Goal: Task Accomplishment & Management: Use online tool/utility

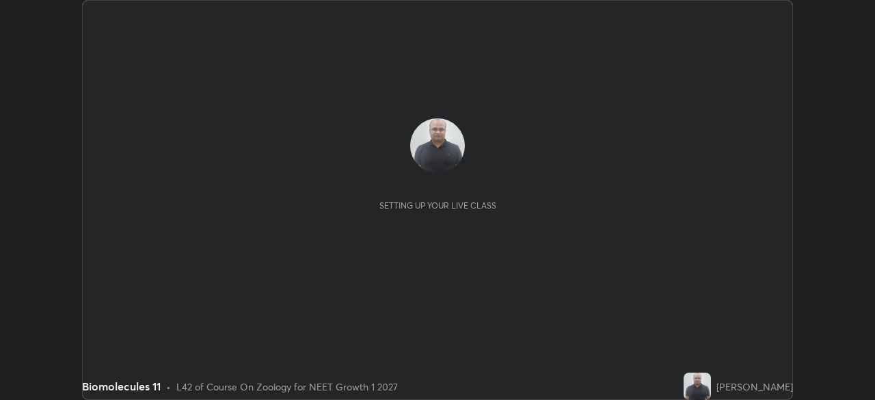
scroll to position [400, 875]
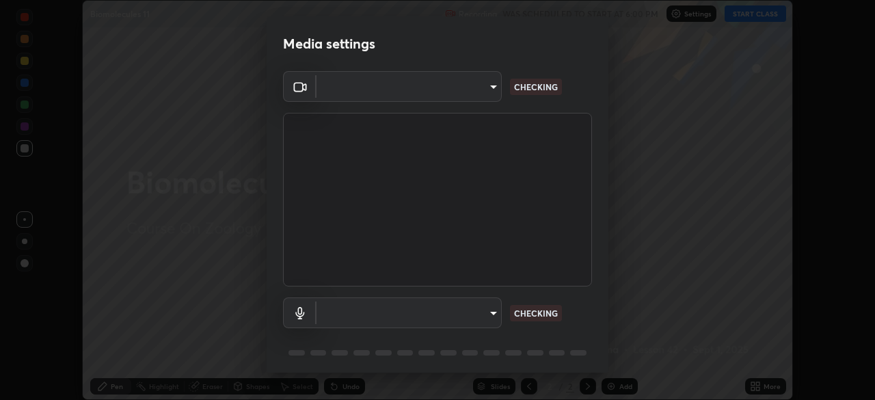
type input "72dbdc4cc3b3af6bca7f1e75d083a577e9752a5e240e0ef97287b3c987c4367e"
click at [468, 316] on body "Erase all Biomolecules 11 Recording WAS SCHEDULED TO START AT 6:00 PM Settings …" at bounding box center [437, 200] width 875 height 400
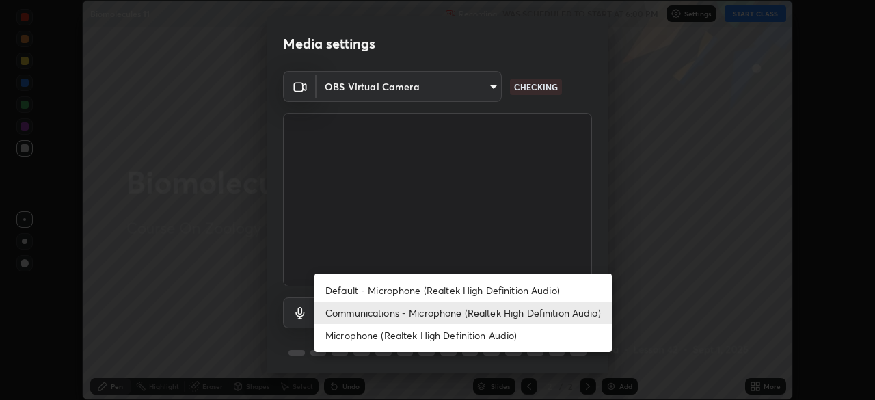
click at [484, 291] on li "Default - Microphone (Realtek High Definition Audio)" at bounding box center [463, 290] width 297 height 23
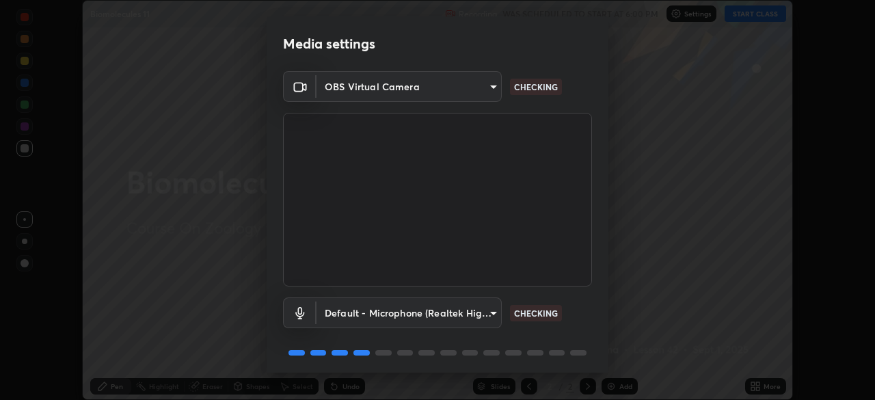
click at [457, 315] on body "Erase all Biomolecules 11 Recording WAS SCHEDULED TO START AT 6:00 PM Settings …" at bounding box center [437, 200] width 875 height 400
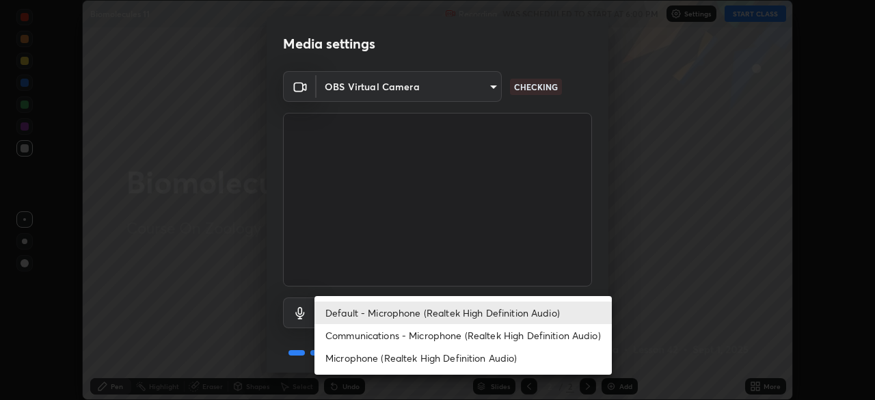
click at [475, 336] on li "Communications - Microphone (Realtek High Definition Audio)" at bounding box center [463, 335] width 297 height 23
type input "communications"
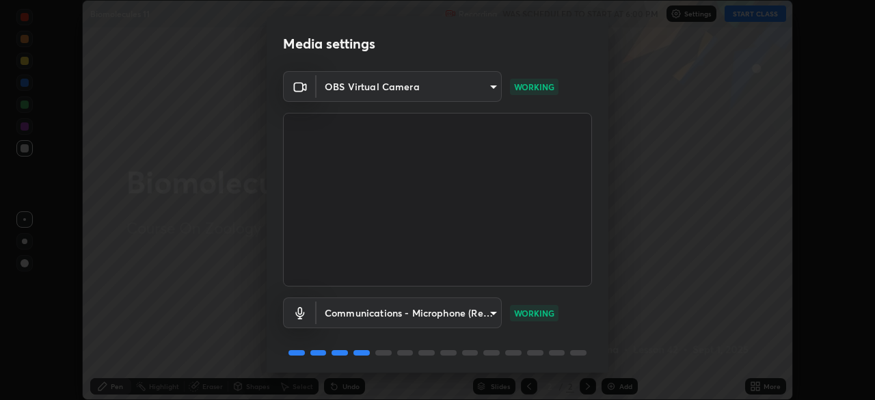
scroll to position [49, 0]
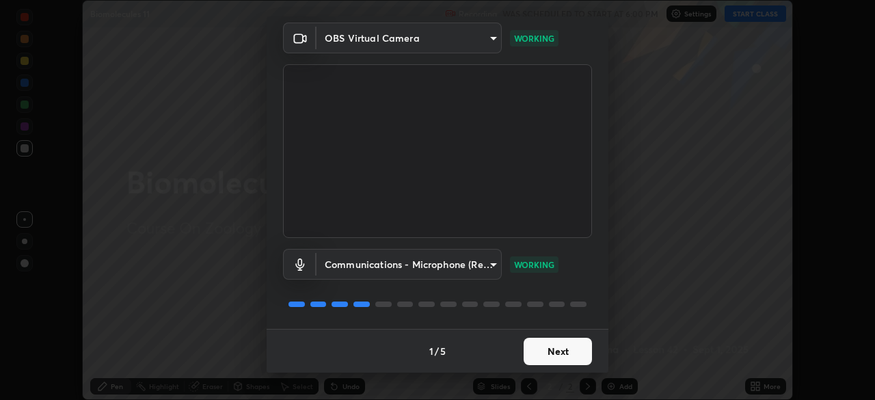
click at [559, 351] on button "Next" at bounding box center [558, 351] width 68 height 27
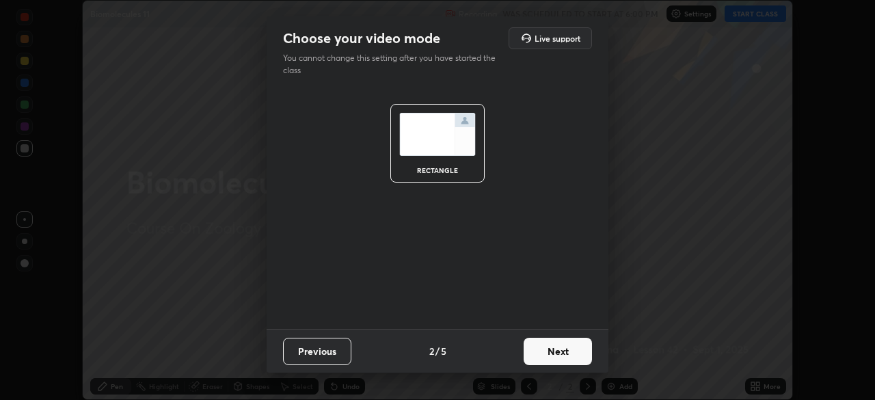
scroll to position [0, 0]
click at [556, 356] on button "Next" at bounding box center [558, 351] width 68 height 27
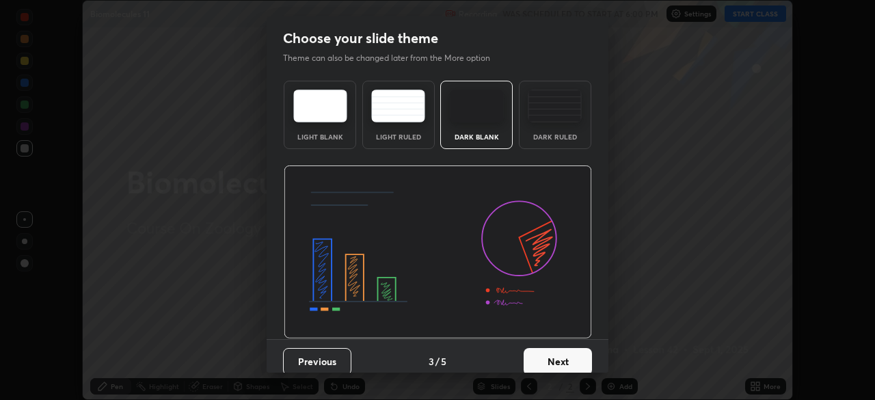
click at [557, 354] on button "Next" at bounding box center [558, 361] width 68 height 27
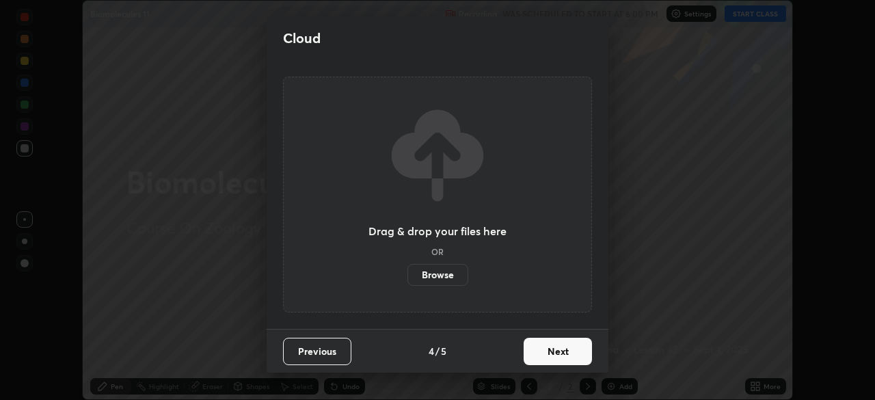
click at [558, 362] on button "Next" at bounding box center [558, 351] width 68 height 27
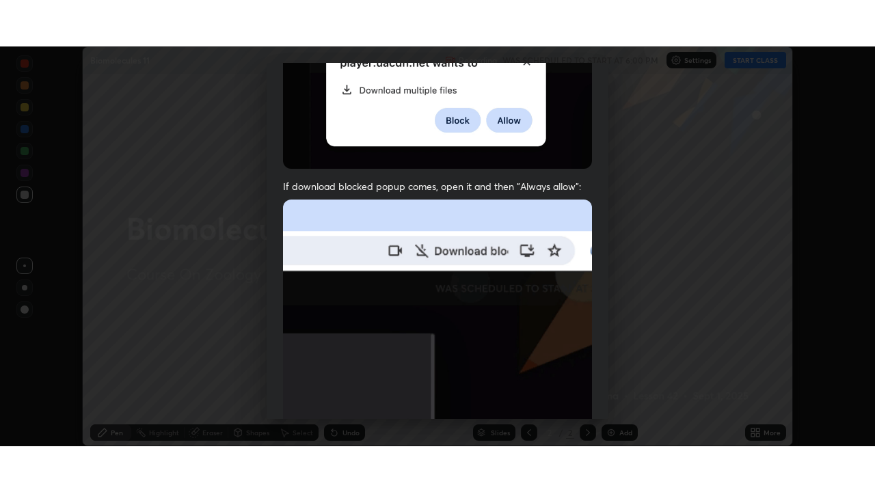
scroll to position [328, 0]
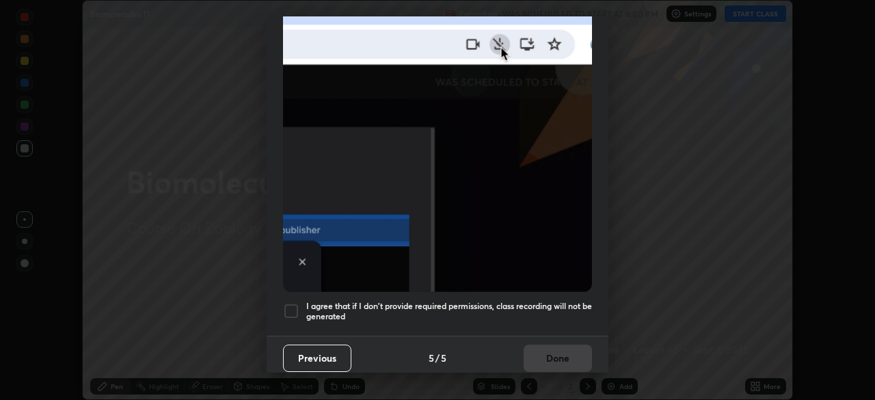
click at [546, 301] on h5 "I agree that if I don't provide required permissions, class recording will not …" at bounding box center [449, 311] width 286 height 21
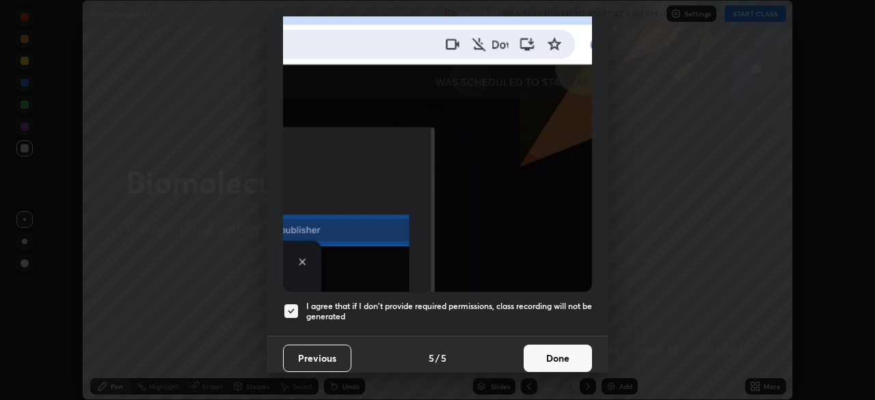
click at [550, 356] on button "Done" at bounding box center [558, 358] width 68 height 27
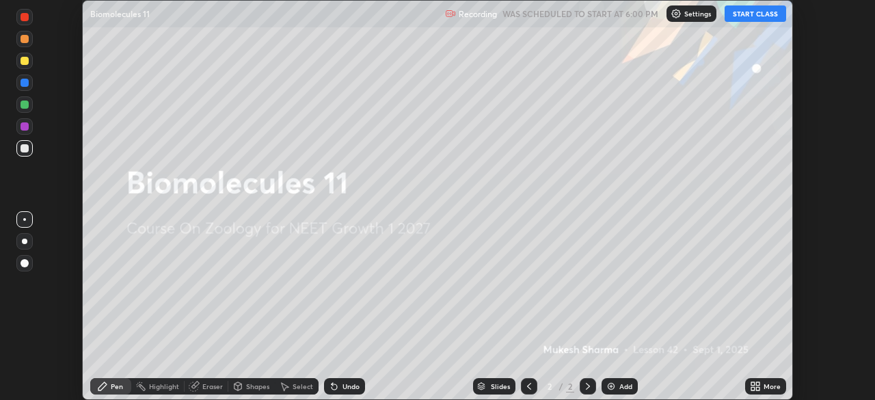
click at [760, 388] on icon at bounding box center [757, 388] width 3 height 3
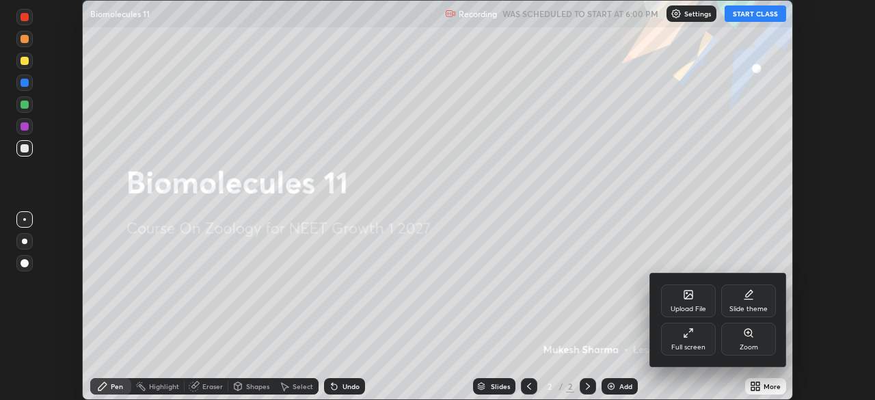
click at [695, 342] on div "Full screen" at bounding box center [688, 339] width 55 height 33
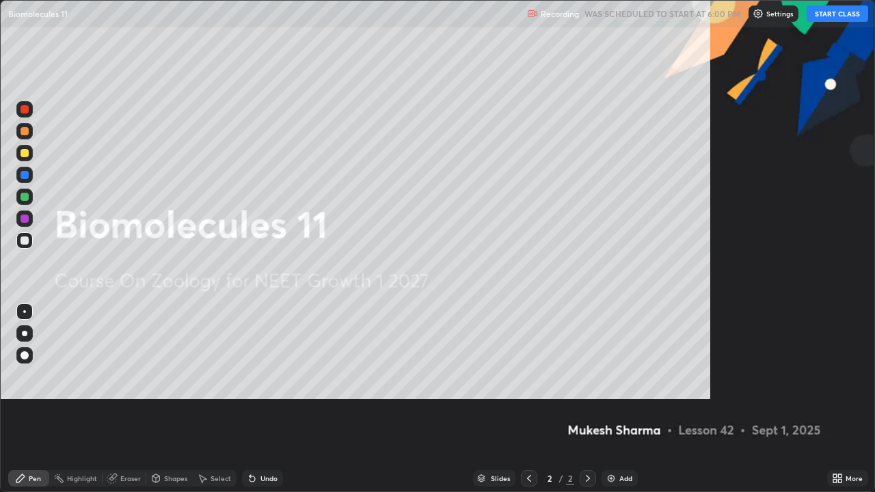
scroll to position [492, 875]
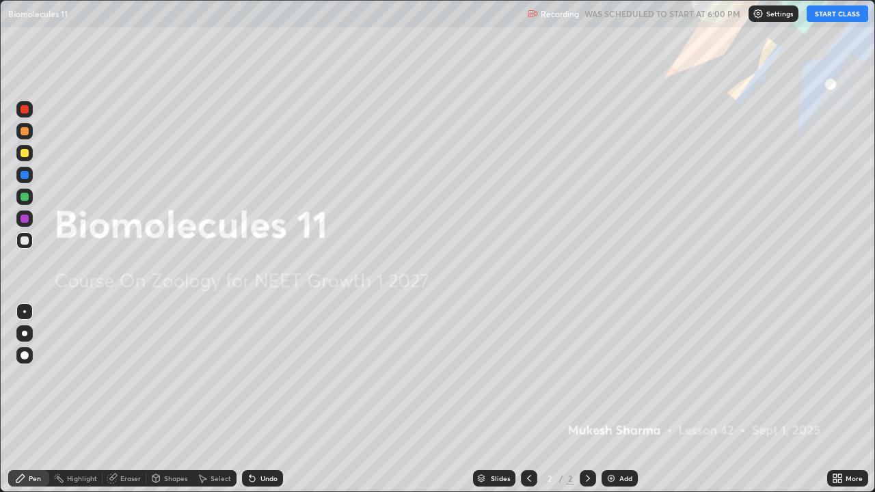
click at [836, 17] on button "START CLASS" at bounding box center [838, 13] width 62 height 16
click at [613, 399] on div "Slides 2 / 2 Add" at bounding box center [555, 478] width 544 height 27
click at [613, 399] on img at bounding box center [611, 478] width 11 height 11
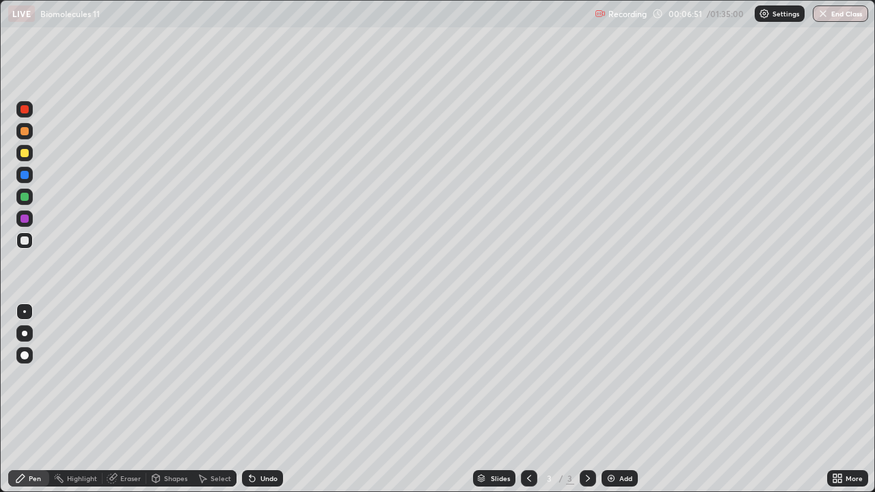
click at [24, 196] on div at bounding box center [25, 197] width 8 height 8
click at [27, 156] on div at bounding box center [25, 153] width 8 height 8
click at [23, 200] on div at bounding box center [25, 197] width 8 height 8
click at [165, 399] on div "Shapes" at bounding box center [175, 478] width 23 height 7
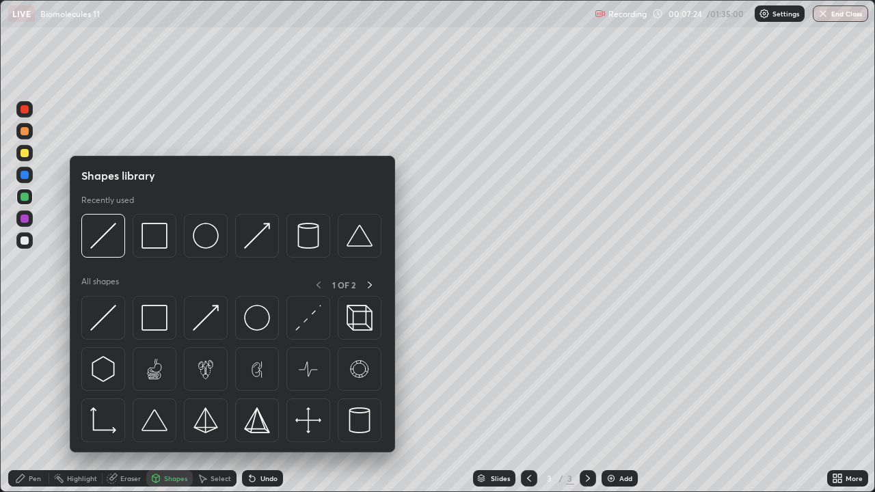
click at [25, 242] on div at bounding box center [25, 241] width 8 height 8
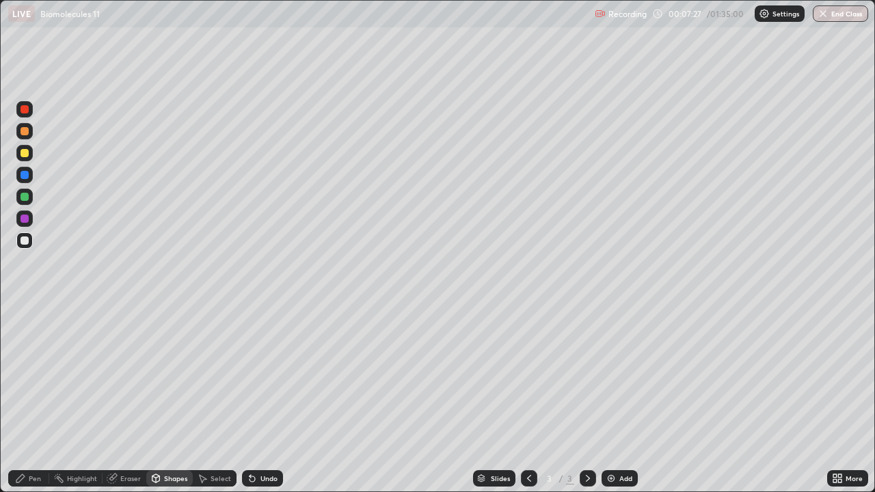
click at [250, 399] on icon at bounding box center [252, 479] width 5 height 5
click at [41, 399] on div "Pen" at bounding box center [28, 479] width 41 height 16
click at [161, 399] on div "Shapes" at bounding box center [169, 479] width 47 height 16
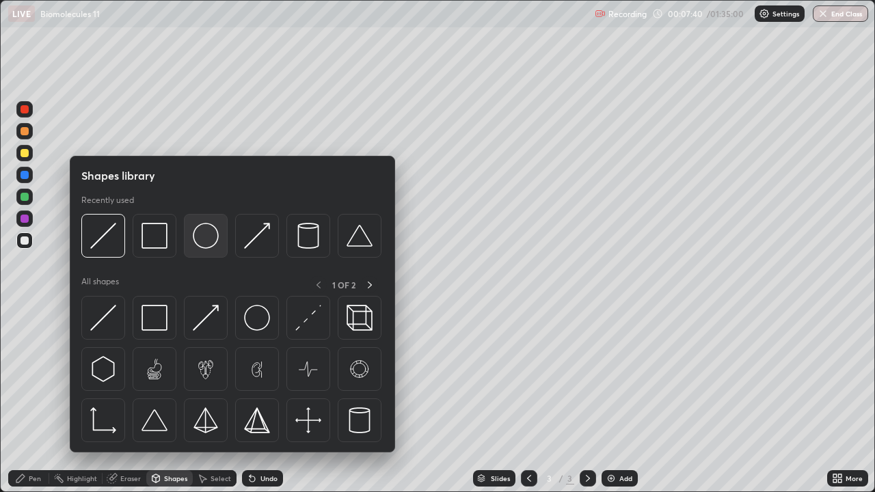
click at [207, 243] on img at bounding box center [206, 236] width 26 height 26
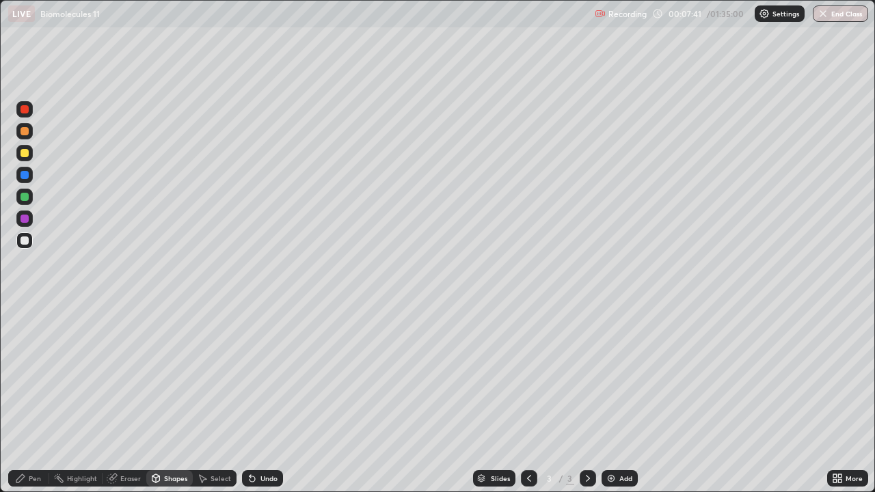
click at [25, 200] on div at bounding box center [25, 197] width 8 height 8
click at [125, 399] on div "Eraser" at bounding box center [130, 478] width 21 height 7
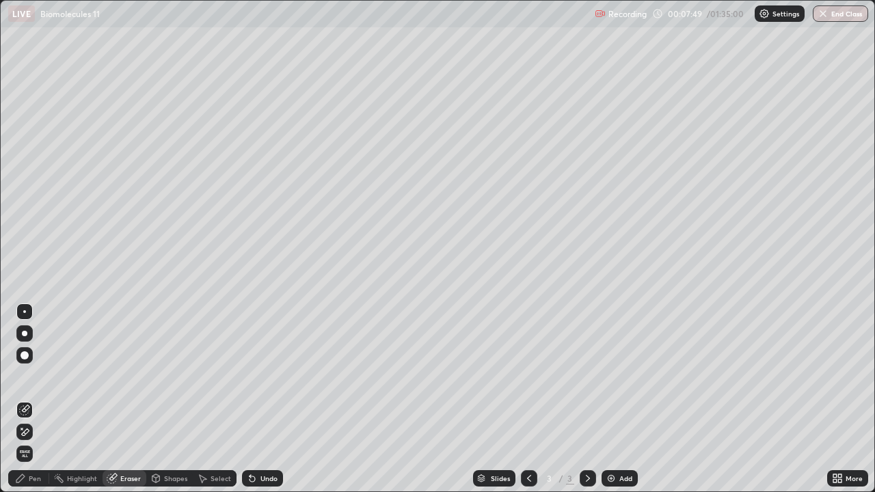
click at [175, 399] on div "Shapes" at bounding box center [175, 478] width 23 height 7
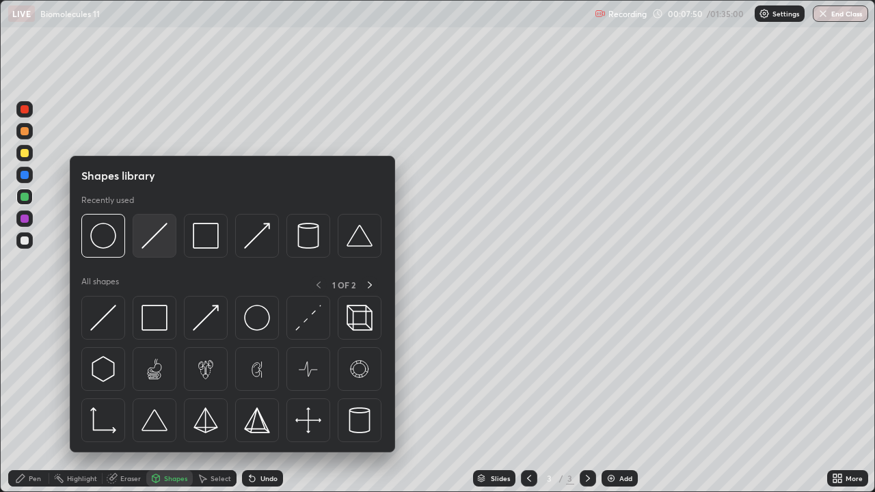
click at [155, 236] on img at bounding box center [155, 236] width 26 height 26
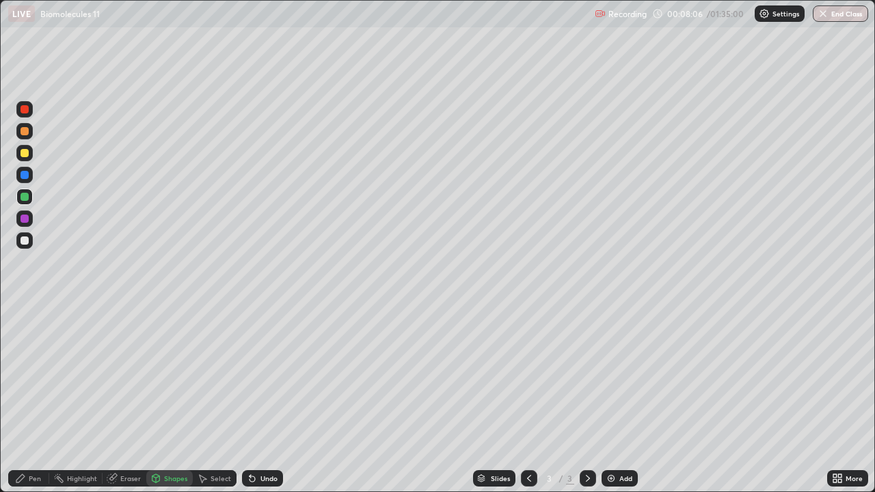
click at [258, 399] on div "Undo" at bounding box center [262, 479] width 41 height 16
click at [26, 178] on div at bounding box center [25, 175] width 8 height 8
click at [38, 399] on div "Pen" at bounding box center [35, 478] width 12 height 7
click at [26, 220] on div at bounding box center [25, 219] width 8 height 8
click at [32, 399] on div "Pen" at bounding box center [28, 479] width 41 height 16
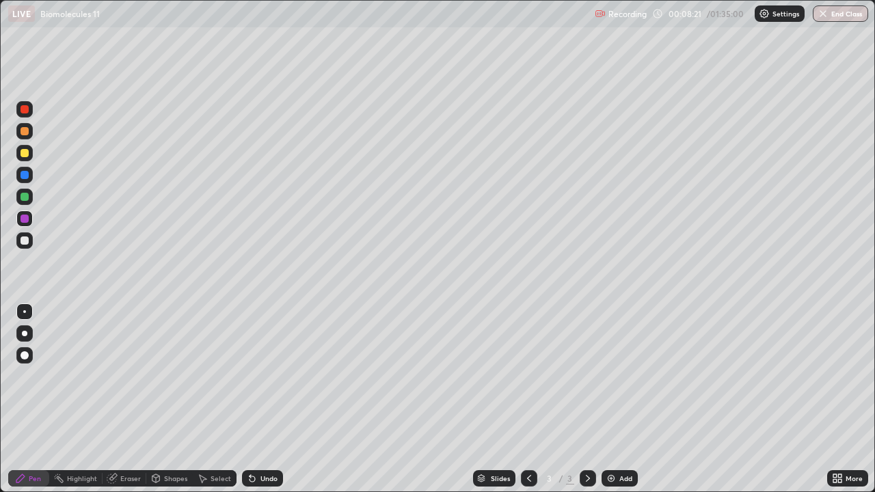
click at [22, 239] on div at bounding box center [25, 241] width 8 height 8
click at [126, 399] on div "Eraser" at bounding box center [125, 479] width 44 height 16
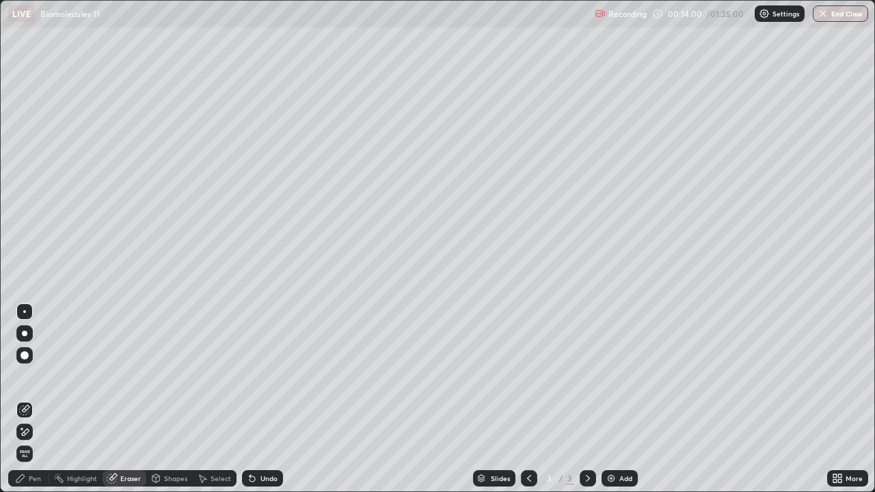
click at [44, 399] on div "Pen" at bounding box center [28, 479] width 41 height 16
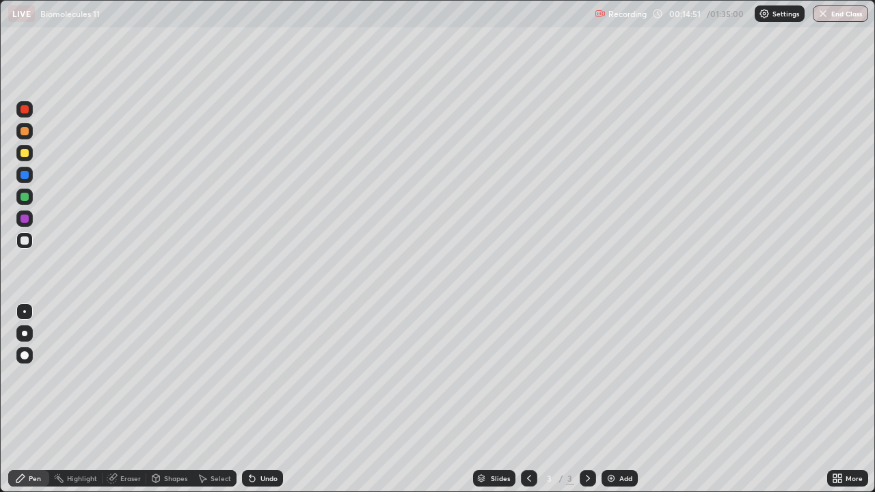
click at [122, 399] on div "Eraser" at bounding box center [125, 479] width 44 height 16
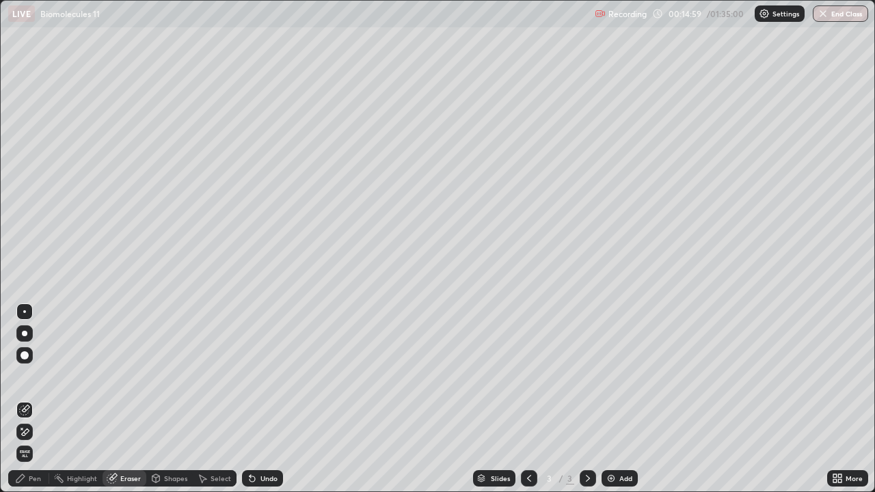
click at [40, 399] on div "Pen" at bounding box center [28, 479] width 41 height 16
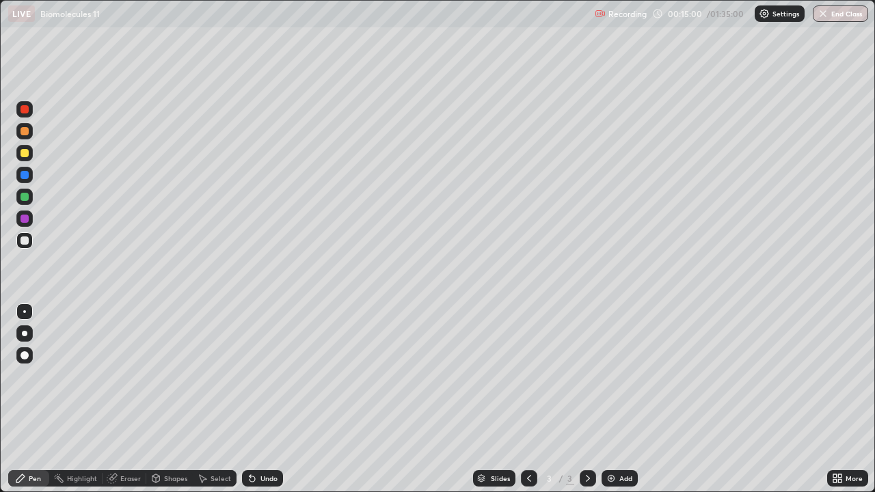
click at [24, 195] on div at bounding box center [25, 197] width 8 height 8
click at [611, 399] on img at bounding box center [611, 478] width 11 height 11
click at [24, 157] on div at bounding box center [25, 153] width 8 height 8
click at [26, 199] on div at bounding box center [25, 197] width 8 height 8
click at [26, 241] on div at bounding box center [25, 241] width 8 height 8
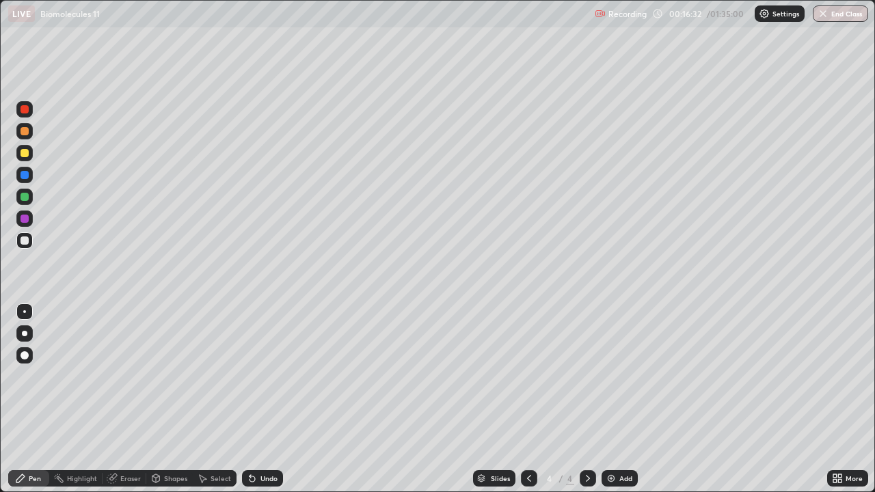
click at [252, 399] on icon at bounding box center [252, 479] width 5 height 5
click at [271, 399] on div "Undo" at bounding box center [269, 478] width 17 height 7
click at [272, 399] on div "Undo" at bounding box center [269, 478] width 17 height 7
click at [274, 399] on div "Undo" at bounding box center [269, 478] width 17 height 7
click at [278, 399] on div "Undo" at bounding box center [262, 479] width 41 height 16
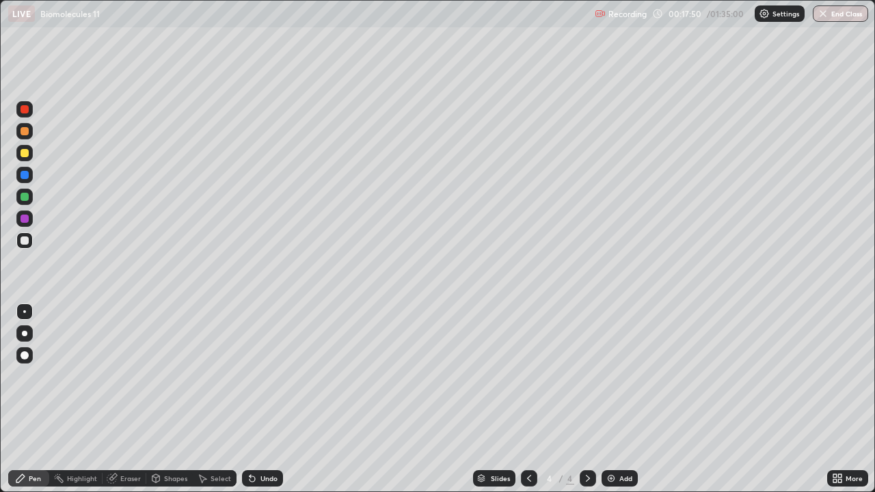
click at [278, 399] on div "Undo" at bounding box center [262, 479] width 41 height 16
click at [280, 399] on div "Undo" at bounding box center [262, 479] width 41 height 16
click at [610, 399] on img at bounding box center [611, 478] width 11 height 11
click at [25, 198] on div at bounding box center [25, 197] width 8 height 8
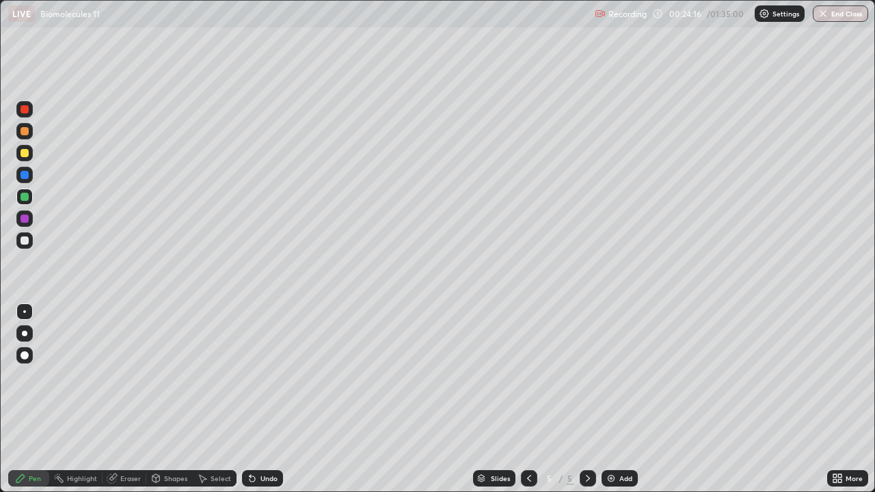
click at [253, 399] on icon at bounding box center [252, 479] width 5 height 5
click at [254, 399] on icon at bounding box center [252, 478] width 11 height 11
click at [25, 357] on div at bounding box center [25, 356] width 8 height 8
click at [25, 222] on div at bounding box center [25, 219] width 8 height 8
click at [26, 399] on div "Pen" at bounding box center [28, 479] width 41 height 16
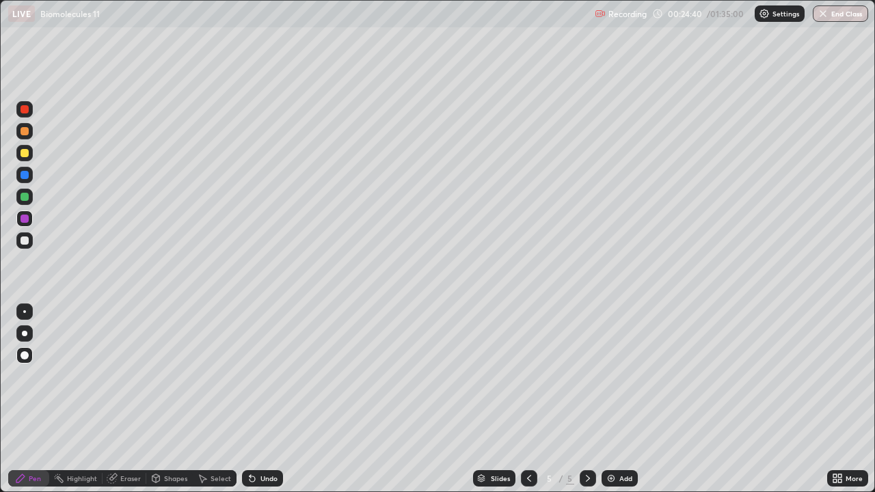
click at [24, 308] on div at bounding box center [24, 312] width 16 height 16
click at [257, 399] on div "Undo" at bounding box center [262, 479] width 41 height 16
click at [261, 399] on div "Undo" at bounding box center [269, 478] width 17 height 7
click at [263, 399] on div "Undo" at bounding box center [269, 478] width 17 height 7
click at [261, 399] on div "Undo" at bounding box center [262, 479] width 41 height 16
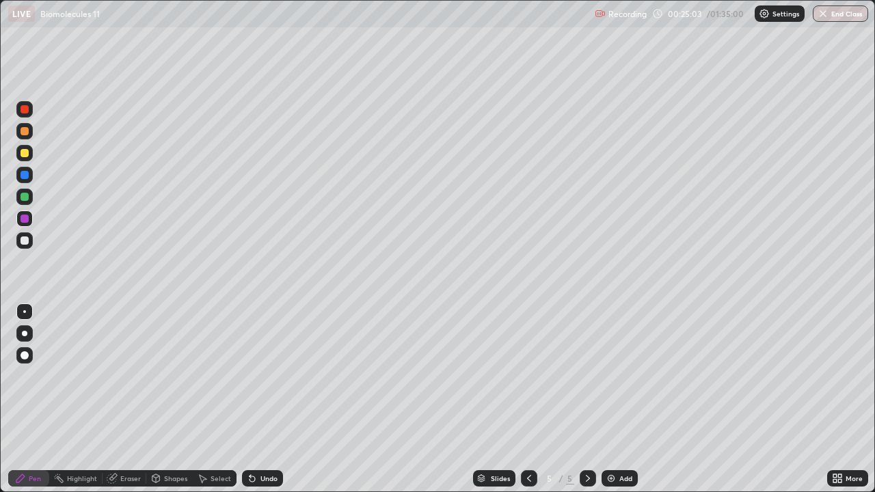
click at [255, 399] on icon at bounding box center [252, 478] width 11 height 11
click at [27, 176] on div at bounding box center [25, 175] width 8 height 8
click at [25, 159] on div at bounding box center [24, 153] width 16 height 16
click at [27, 132] on div at bounding box center [25, 131] width 8 height 8
click at [258, 399] on div "Undo" at bounding box center [262, 479] width 41 height 16
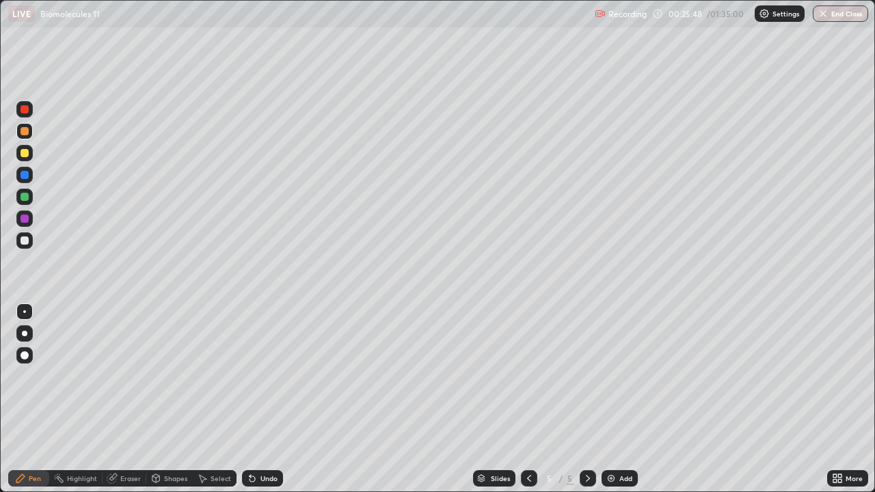
click at [261, 399] on div "Undo" at bounding box center [269, 478] width 17 height 7
click at [25, 176] on div at bounding box center [25, 175] width 8 height 8
click at [269, 399] on div "Undo" at bounding box center [269, 478] width 17 height 7
click at [267, 399] on div "Undo" at bounding box center [269, 478] width 17 height 7
click at [269, 399] on div "Undo" at bounding box center [269, 478] width 17 height 7
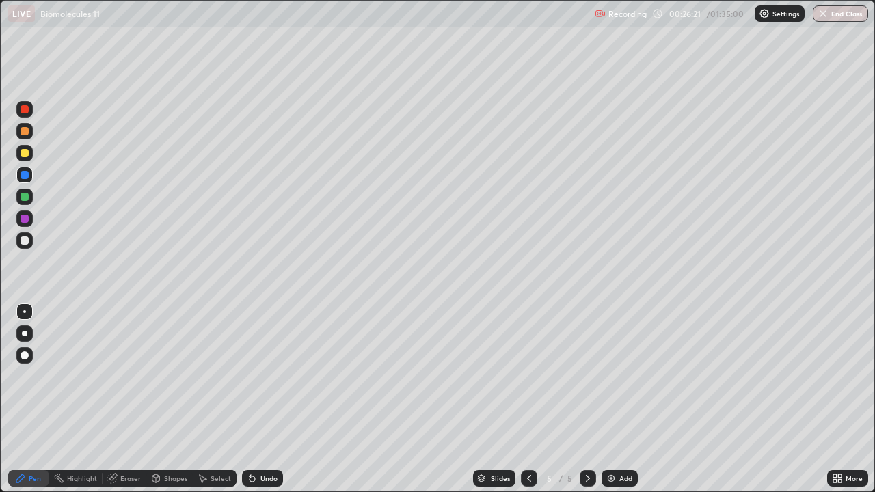
click at [269, 399] on div "Undo" at bounding box center [269, 478] width 17 height 7
click at [268, 399] on div "Undo" at bounding box center [262, 479] width 41 height 16
click at [269, 399] on div "Undo" at bounding box center [262, 479] width 41 height 16
click at [29, 242] on div at bounding box center [24, 241] width 16 height 16
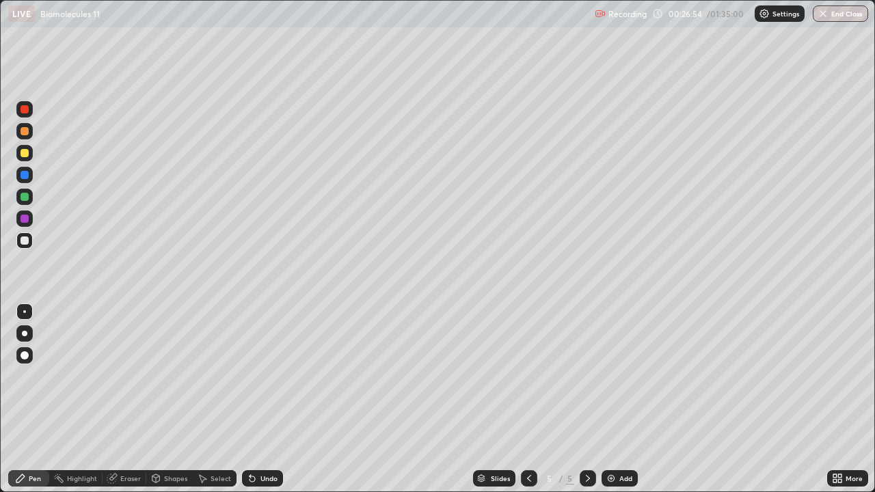
click at [25, 134] on div at bounding box center [25, 131] width 8 height 8
click at [264, 399] on div "Undo" at bounding box center [269, 478] width 17 height 7
click at [271, 399] on div "Undo" at bounding box center [269, 478] width 17 height 7
click at [23, 197] on div at bounding box center [25, 197] width 8 height 8
click at [27, 134] on div at bounding box center [25, 131] width 8 height 8
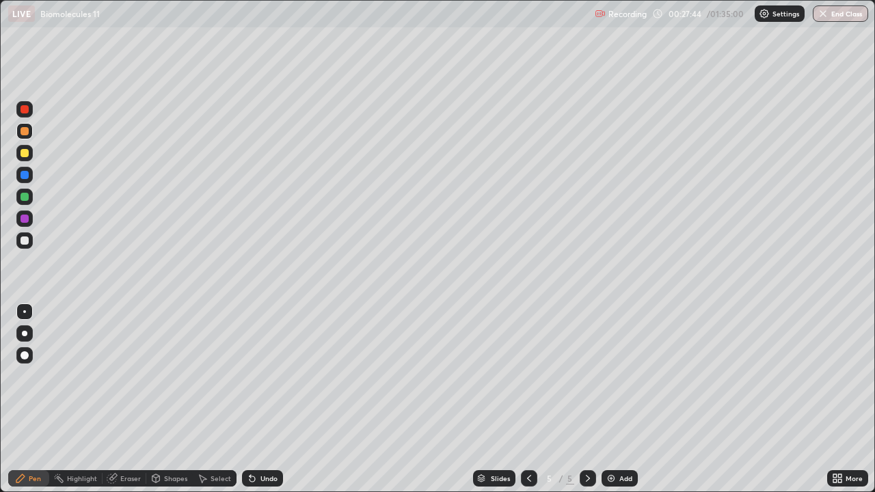
click at [27, 356] on div at bounding box center [25, 356] width 8 height 8
click at [27, 177] on div at bounding box center [25, 175] width 8 height 8
click at [23, 222] on div at bounding box center [25, 219] width 8 height 8
click at [25, 176] on div at bounding box center [25, 175] width 8 height 8
click at [26, 153] on div at bounding box center [25, 153] width 8 height 8
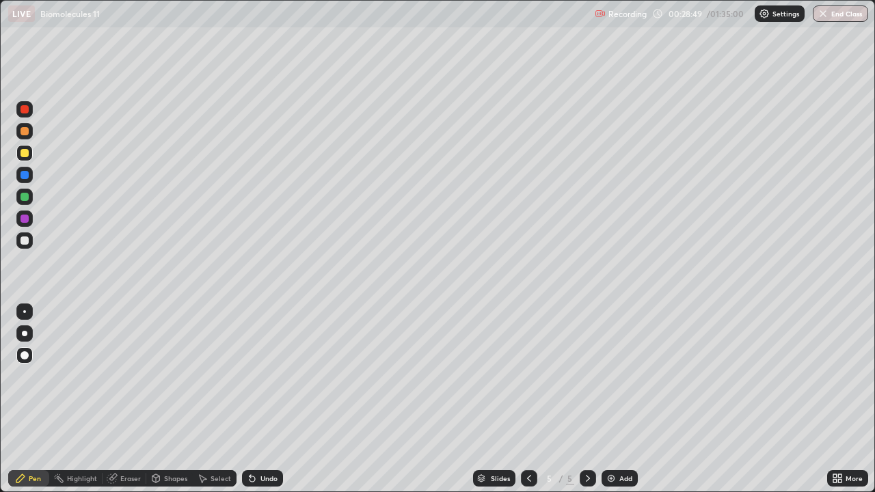
click at [261, 399] on div "Undo" at bounding box center [269, 478] width 17 height 7
click at [256, 399] on div "Undo" at bounding box center [262, 479] width 41 height 16
click at [25, 308] on div at bounding box center [24, 312] width 16 height 16
click at [25, 241] on div at bounding box center [25, 241] width 8 height 8
click at [527, 399] on icon at bounding box center [529, 478] width 11 height 11
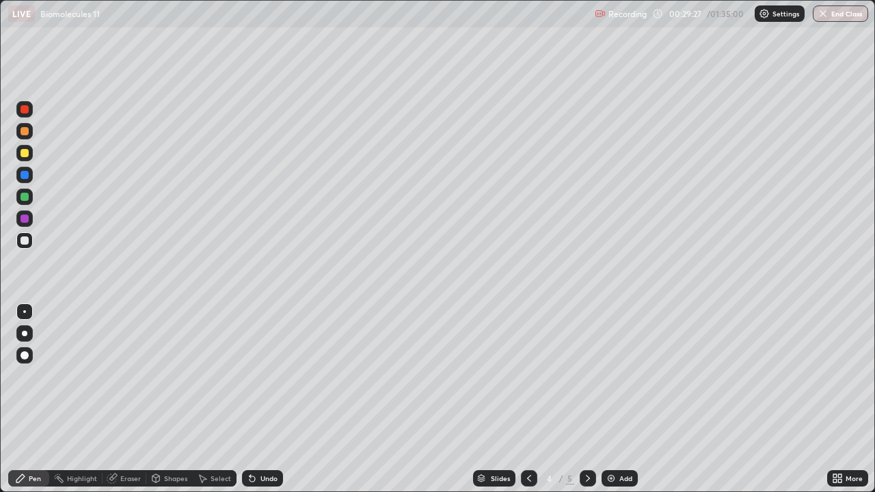
click at [534, 399] on div at bounding box center [529, 479] width 16 height 16
click at [587, 399] on icon at bounding box center [588, 478] width 11 height 11
click at [585, 399] on icon at bounding box center [588, 478] width 11 height 11
click at [609, 399] on img at bounding box center [611, 478] width 11 height 11
click at [253, 399] on icon at bounding box center [252, 478] width 11 height 11
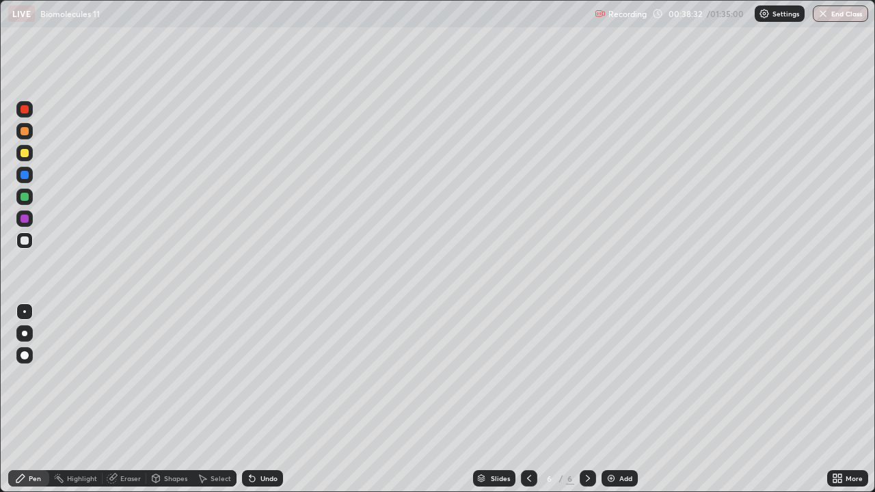
click at [271, 399] on div "Undo" at bounding box center [269, 478] width 17 height 7
click at [275, 399] on div "Undo" at bounding box center [269, 478] width 17 height 7
click at [274, 399] on div "Undo" at bounding box center [269, 478] width 17 height 7
click at [272, 399] on div "Undo" at bounding box center [269, 478] width 17 height 7
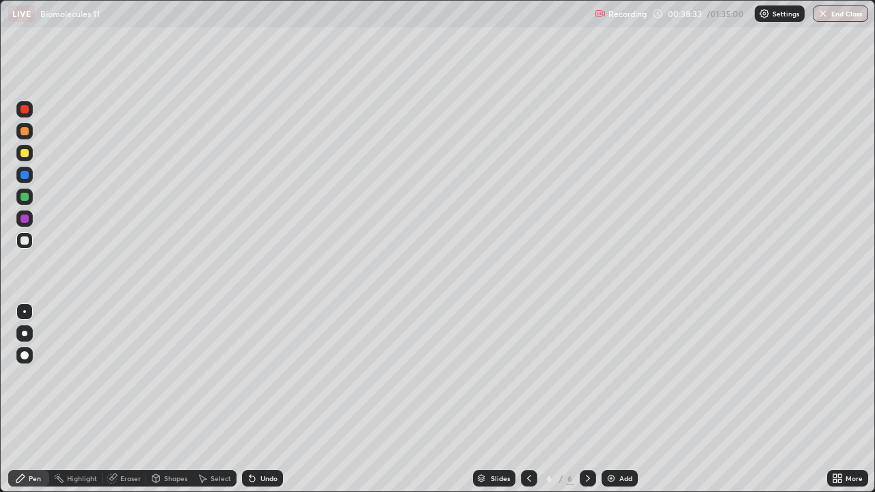
click at [271, 399] on div "Undo" at bounding box center [269, 478] width 17 height 7
click at [270, 399] on div "Undo" at bounding box center [269, 478] width 17 height 7
click at [269, 399] on div "Undo" at bounding box center [269, 478] width 17 height 7
click at [271, 399] on div "Undo" at bounding box center [269, 478] width 17 height 7
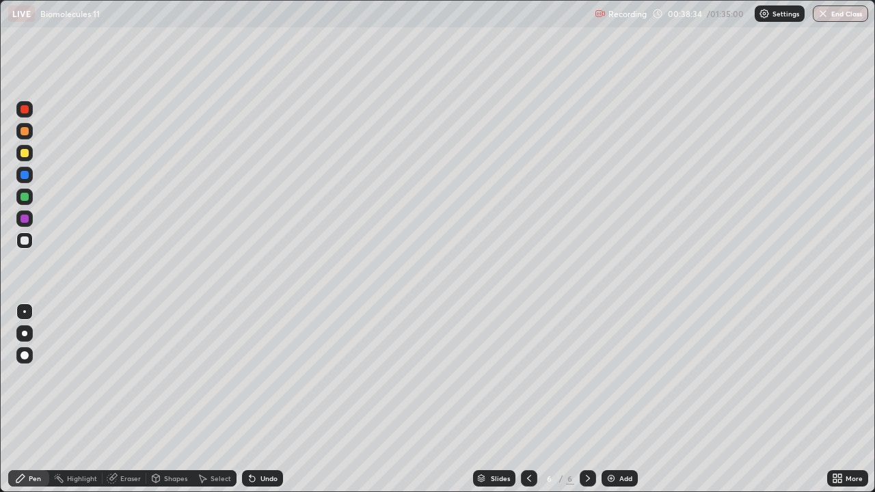
click at [271, 399] on div "Undo" at bounding box center [269, 478] width 17 height 7
click at [269, 399] on div "Undo" at bounding box center [269, 478] width 17 height 7
click at [271, 399] on div "Undo" at bounding box center [269, 478] width 17 height 7
click at [270, 399] on div "Undo" at bounding box center [269, 478] width 17 height 7
click at [269, 399] on div "Undo" at bounding box center [269, 478] width 17 height 7
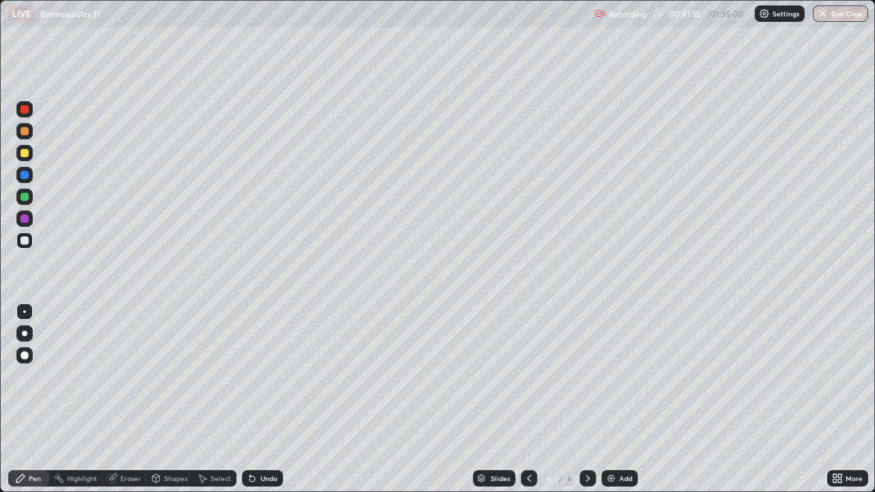
click at [272, 399] on div "Undo" at bounding box center [269, 478] width 17 height 7
click at [130, 399] on div "Eraser" at bounding box center [130, 478] width 21 height 7
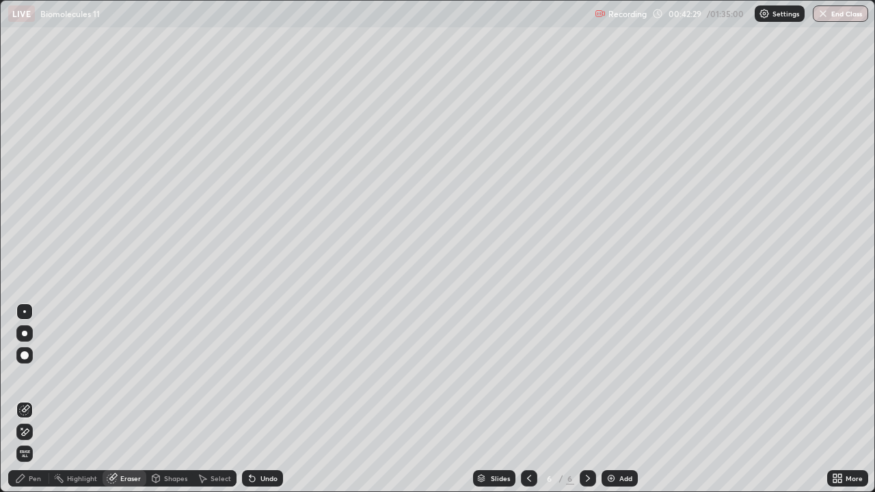
click at [40, 399] on div "Pen" at bounding box center [35, 478] width 12 height 7
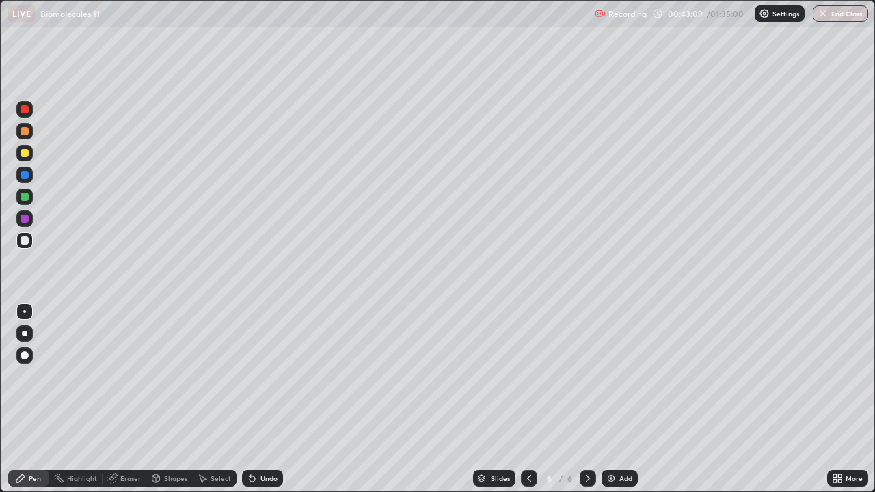
click at [279, 399] on div "Undo" at bounding box center [262, 479] width 41 height 16
click at [271, 399] on div "Undo" at bounding box center [269, 478] width 17 height 7
click at [272, 399] on div "Undo" at bounding box center [262, 479] width 41 height 16
click at [261, 399] on div "Undo" at bounding box center [269, 478] width 17 height 7
click at [263, 399] on div "Undo" at bounding box center [269, 478] width 17 height 7
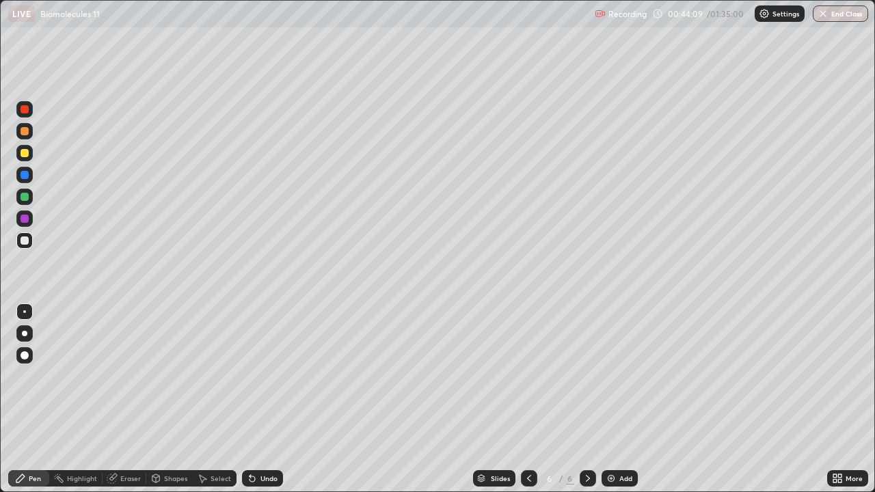
click at [261, 399] on div "Undo" at bounding box center [269, 478] width 17 height 7
click at [259, 399] on div "Undo" at bounding box center [262, 479] width 41 height 16
click at [261, 399] on div "Undo" at bounding box center [269, 478] width 17 height 7
click at [259, 399] on div "Undo" at bounding box center [262, 479] width 41 height 16
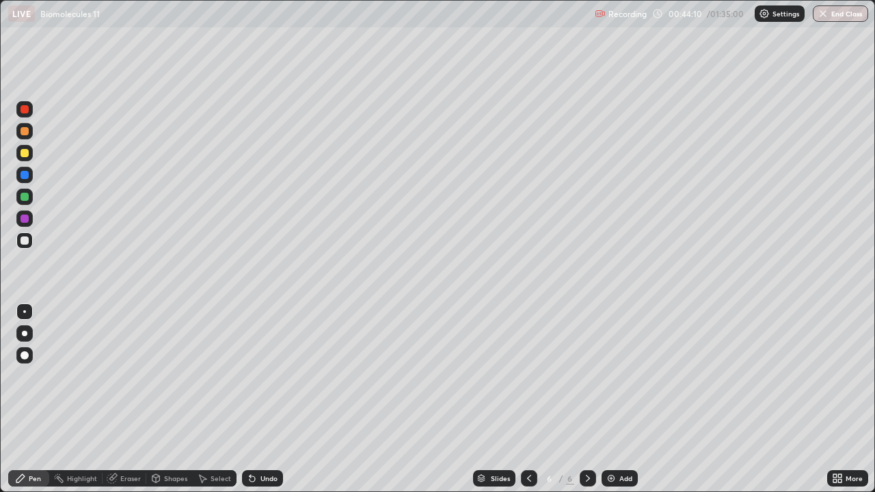
click at [259, 399] on div "Undo" at bounding box center [262, 479] width 41 height 16
click at [260, 399] on div "Undo" at bounding box center [262, 479] width 41 height 16
click at [261, 399] on div "Undo" at bounding box center [262, 479] width 41 height 16
click at [262, 399] on div "Undo" at bounding box center [260, 478] width 47 height 27
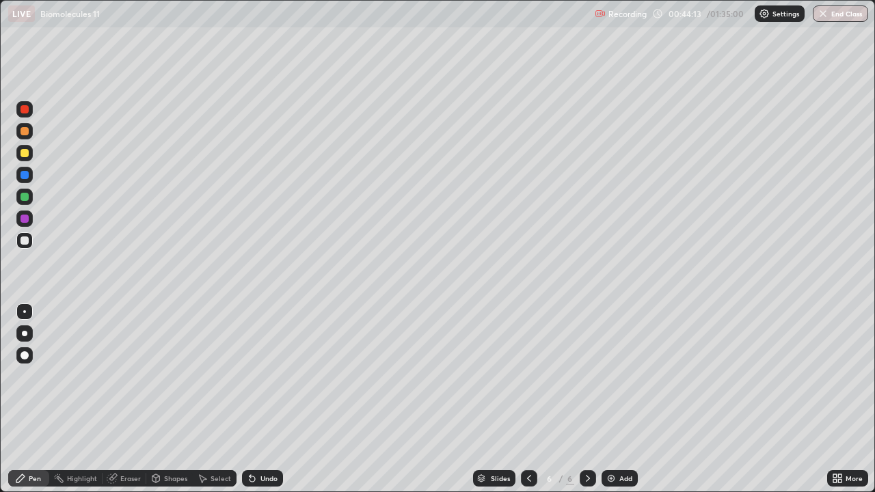
click at [261, 399] on div "Undo" at bounding box center [260, 478] width 47 height 27
click at [30, 198] on div at bounding box center [24, 197] width 16 height 16
click at [610, 399] on img at bounding box center [611, 478] width 11 height 11
click at [22, 244] on div at bounding box center [25, 241] width 8 height 8
click at [254, 399] on div "Undo" at bounding box center [262, 479] width 41 height 16
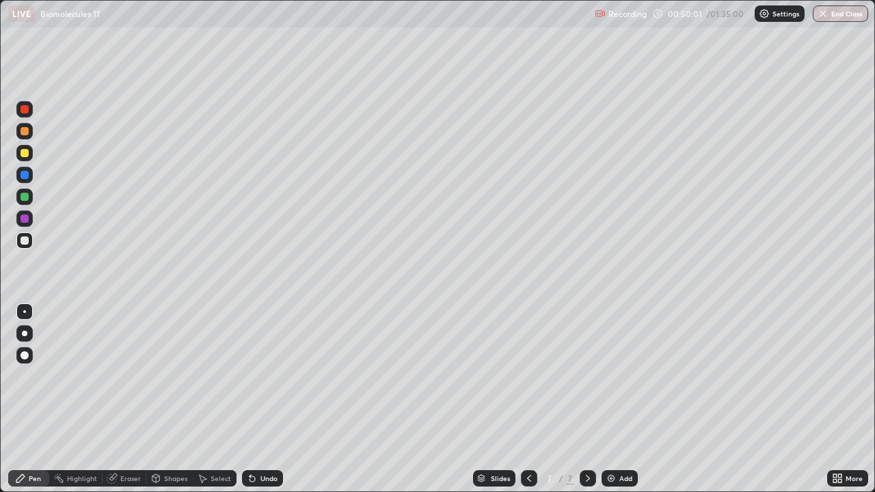
click at [256, 399] on div "Undo" at bounding box center [262, 479] width 41 height 16
click at [261, 399] on div "Undo" at bounding box center [269, 478] width 17 height 7
click at [254, 399] on div "Undo" at bounding box center [262, 479] width 41 height 16
click at [266, 399] on div "Undo" at bounding box center [269, 478] width 17 height 7
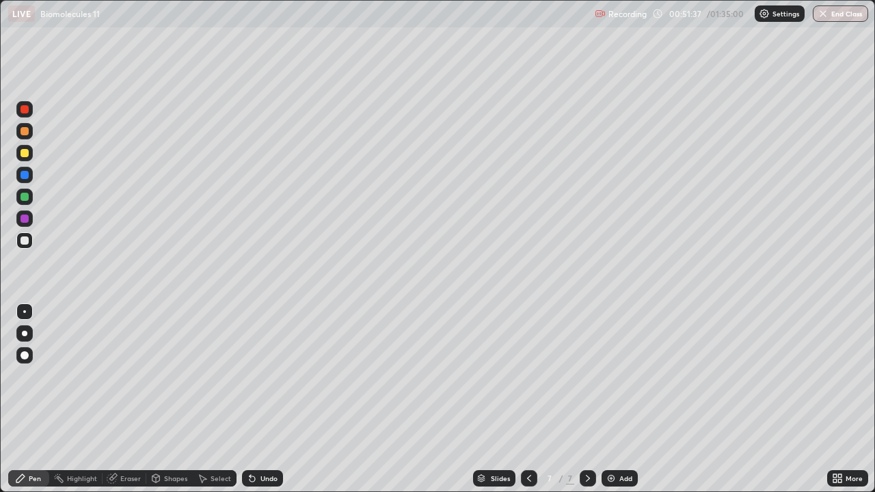
click at [269, 399] on div "Undo" at bounding box center [269, 478] width 17 height 7
click at [274, 399] on div "Undo" at bounding box center [269, 478] width 17 height 7
click at [269, 399] on div "Undo" at bounding box center [269, 478] width 17 height 7
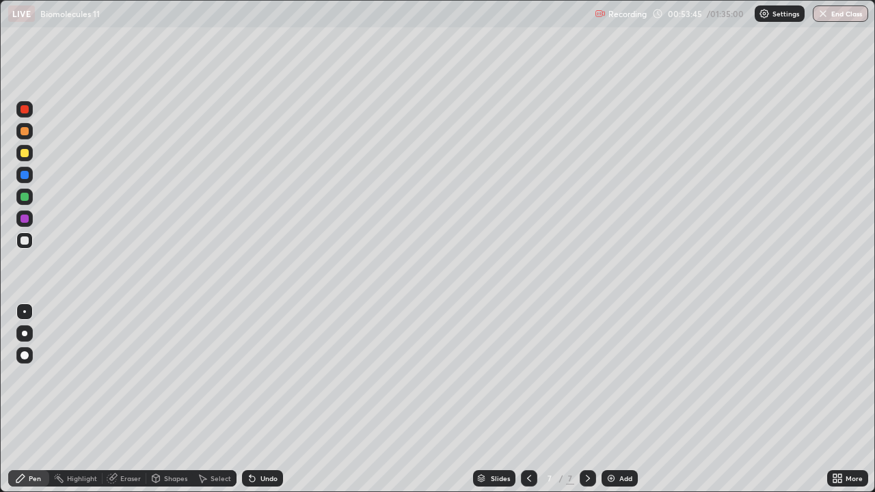
click at [269, 399] on div "Undo" at bounding box center [269, 478] width 17 height 7
click at [271, 399] on div "Undo" at bounding box center [262, 479] width 41 height 16
click at [611, 399] on div "Add" at bounding box center [620, 479] width 36 height 16
click at [26, 158] on div at bounding box center [24, 153] width 16 height 16
click at [27, 244] on div at bounding box center [25, 241] width 8 height 8
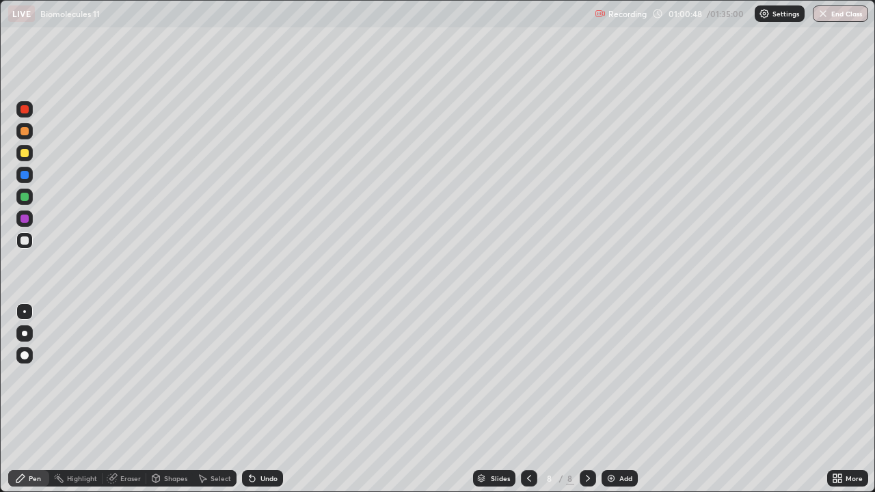
click at [251, 399] on icon at bounding box center [252, 479] width 5 height 5
click at [252, 399] on icon at bounding box center [252, 479] width 5 height 5
click at [255, 399] on icon at bounding box center [252, 478] width 11 height 11
click at [256, 399] on div "Undo" at bounding box center [262, 479] width 41 height 16
click at [252, 399] on div "Undo" at bounding box center [262, 479] width 41 height 16
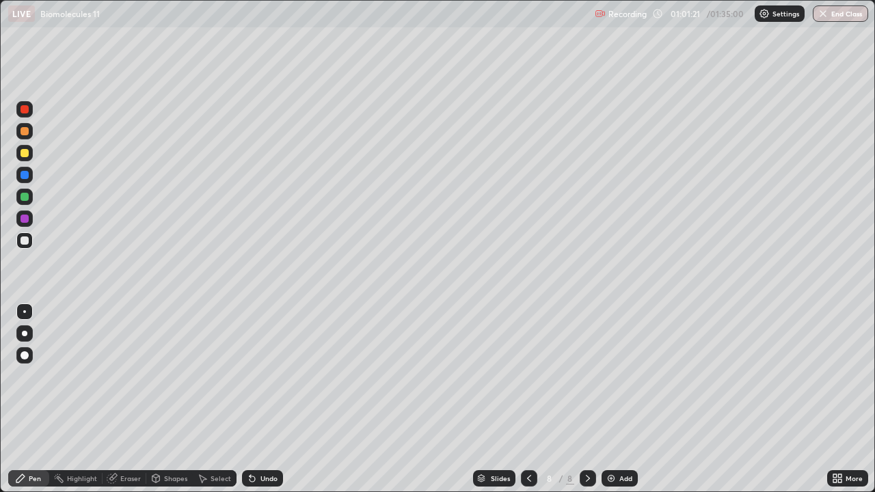
click at [26, 159] on div at bounding box center [24, 153] width 16 height 16
click at [31, 194] on div at bounding box center [24, 197] width 16 height 16
click at [174, 399] on div "Shapes" at bounding box center [169, 479] width 47 height 16
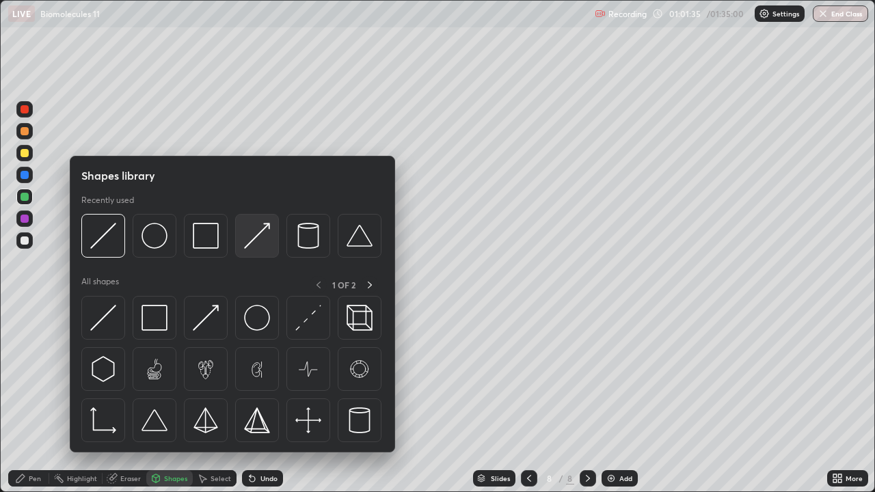
click at [263, 231] on img at bounding box center [257, 236] width 26 height 26
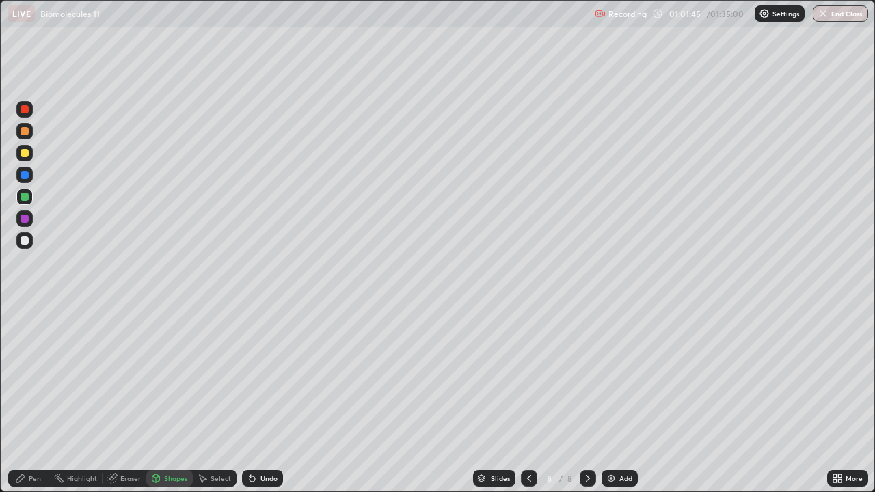
click at [42, 399] on div "Pen" at bounding box center [28, 479] width 41 height 16
click at [25, 153] on div at bounding box center [25, 153] width 8 height 8
click at [25, 222] on div at bounding box center [25, 219] width 8 height 8
click at [27, 199] on div at bounding box center [25, 197] width 8 height 8
click at [274, 399] on div "Undo" at bounding box center [269, 478] width 17 height 7
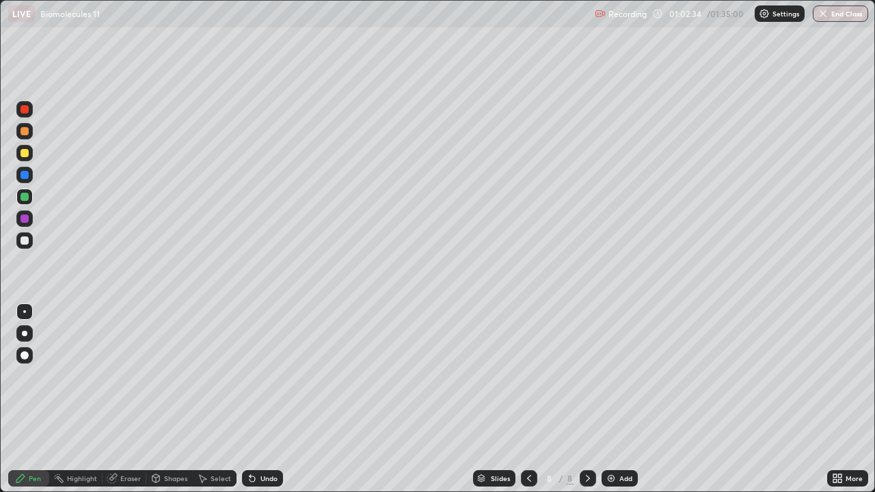
click at [277, 399] on div "Undo" at bounding box center [262, 479] width 41 height 16
click at [280, 399] on div "Undo" at bounding box center [262, 479] width 41 height 16
click at [278, 399] on div "Undo" at bounding box center [262, 479] width 41 height 16
click at [279, 399] on div "Undo" at bounding box center [262, 479] width 41 height 16
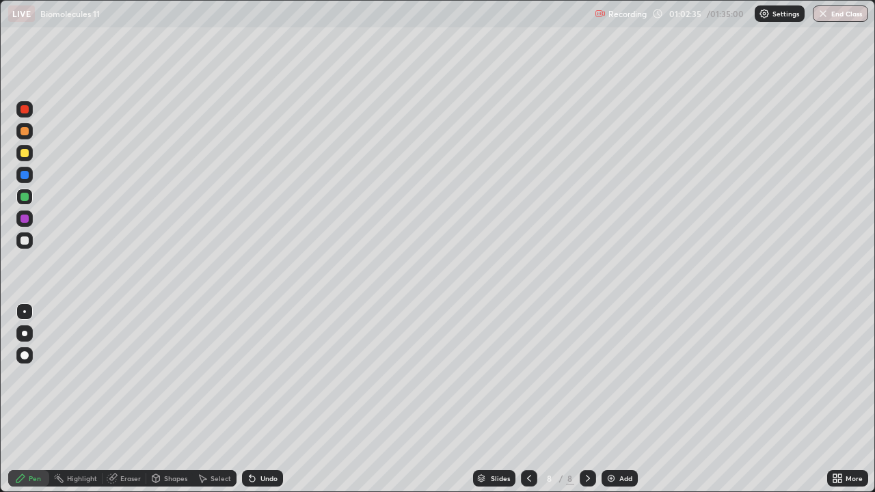
click at [280, 399] on div "Undo" at bounding box center [262, 479] width 41 height 16
click at [279, 399] on div "Undo" at bounding box center [262, 479] width 41 height 16
click at [29, 181] on div at bounding box center [24, 175] width 16 height 16
click at [270, 399] on div "Undo" at bounding box center [262, 479] width 41 height 16
click at [271, 399] on div "Undo" at bounding box center [262, 479] width 41 height 16
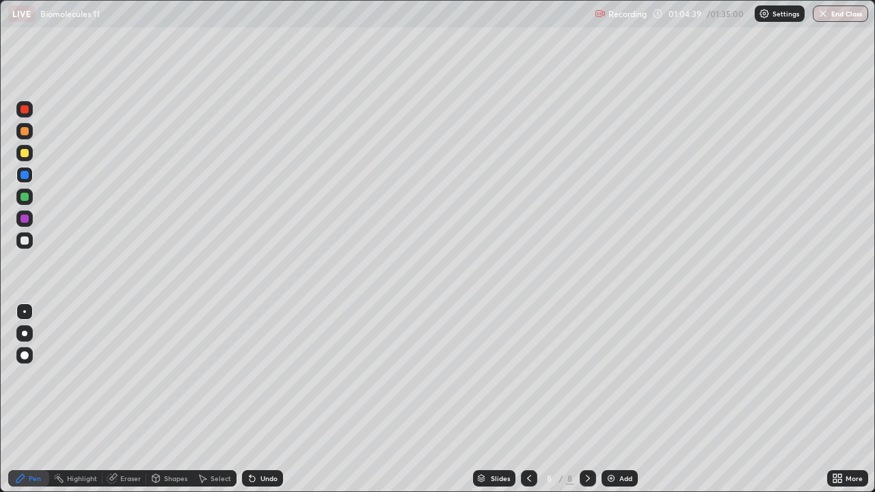
click at [27, 199] on div at bounding box center [25, 197] width 8 height 8
click at [25, 241] on div at bounding box center [25, 241] width 8 height 8
click at [278, 399] on div "Undo" at bounding box center [262, 479] width 41 height 16
click at [274, 399] on div "Undo" at bounding box center [269, 478] width 17 height 7
click at [608, 399] on img at bounding box center [611, 478] width 11 height 11
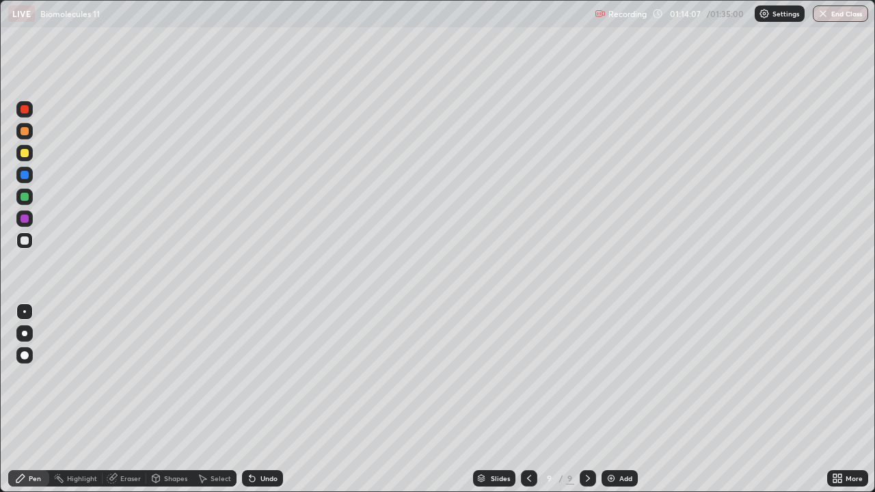
click at [261, 399] on div "Undo" at bounding box center [269, 478] width 17 height 7
click at [262, 399] on div "Undo" at bounding box center [269, 478] width 17 height 7
click at [264, 399] on div "Undo" at bounding box center [269, 478] width 17 height 7
click at [527, 399] on icon at bounding box center [529, 478] width 4 height 7
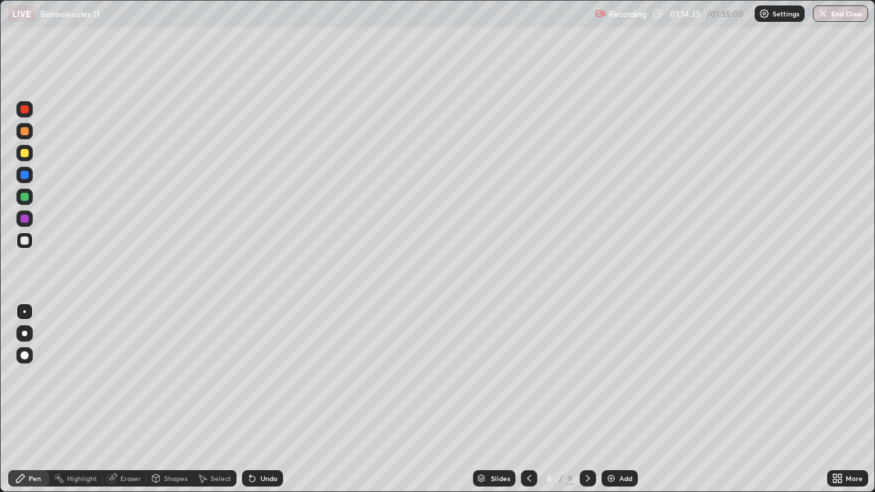
click at [590, 399] on icon at bounding box center [588, 478] width 11 height 11
click at [607, 399] on img at bounding box center [611, 478] width 11 height 11
click at [26, 155] on div at bounding box center [25, 153] width 8 height 8
click at [23, 243] on div at bounding box center [25, 241] width 8 height 8
click at [29, 197] on div at bounding box center [24, 197] width 16 height 16
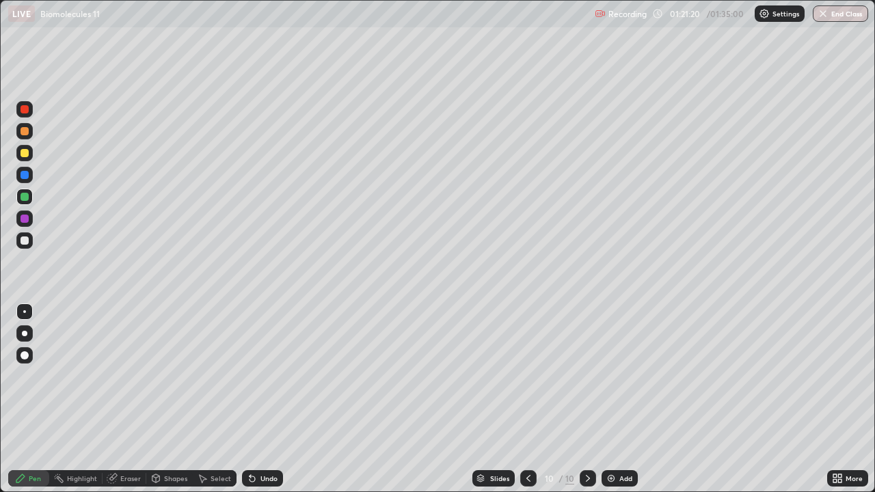
click at [273, 399] on div "Undo" at bounding box center [269, 478] width 17 height 7
click at [275, 399] on div "Undo" at bounding box center [262, 479] width 41 height 16
click at [178, 399] on div "Shapes" at bounding box center [175, 478] width 23 height 7
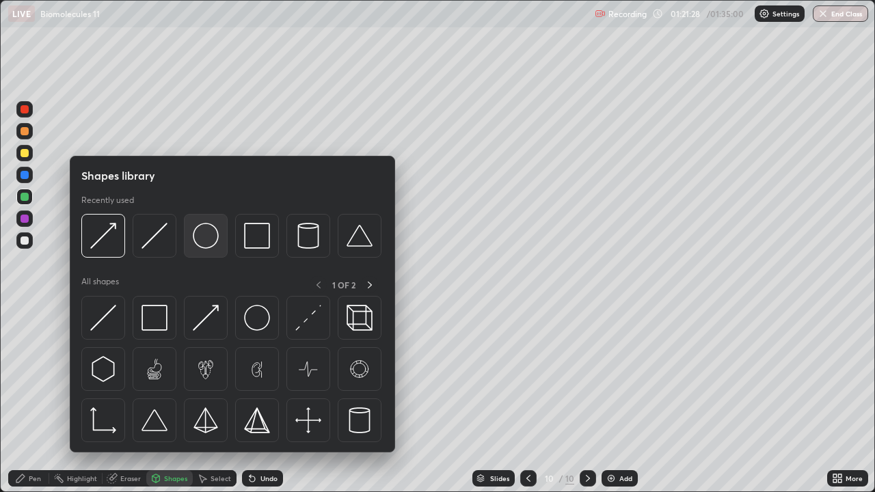
click at [210, 246] on img at bounding box center [206, 236] width 26 height 26
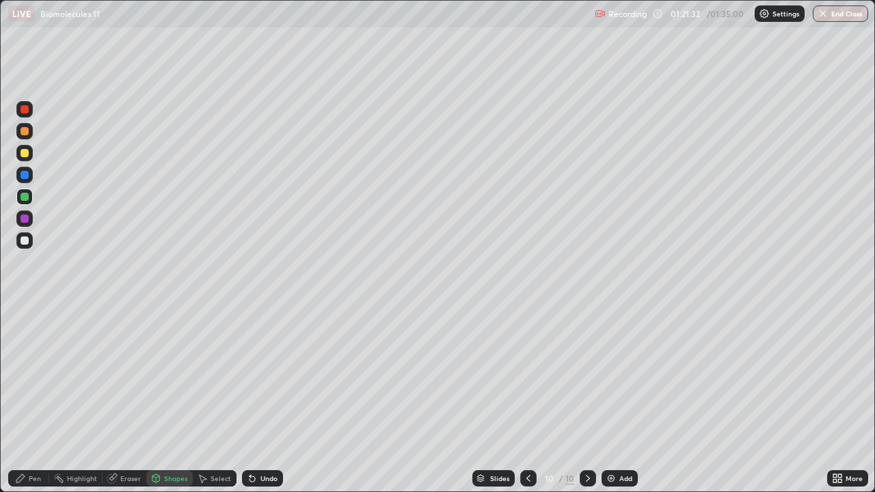
click at [255, 399] on icon at bounding box center [252, 478] width 11 height 11
click at [136, 399] on div "Eraser" at bounding box center [130, 478] width 21 height 7
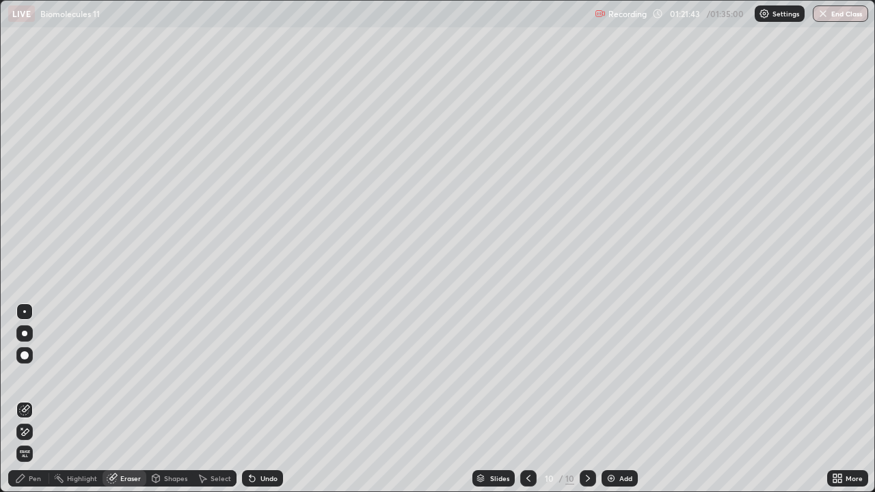
click at [175, 399] on div "Shapes" at bounding box center [175, 478] width 23 height 7
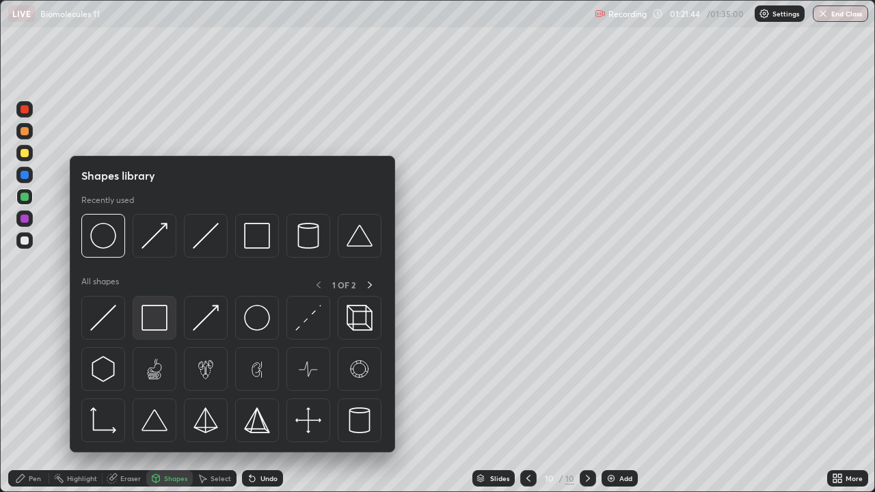
click at [161, 326] on img at bounding box center [155, 318] width 26 height 26
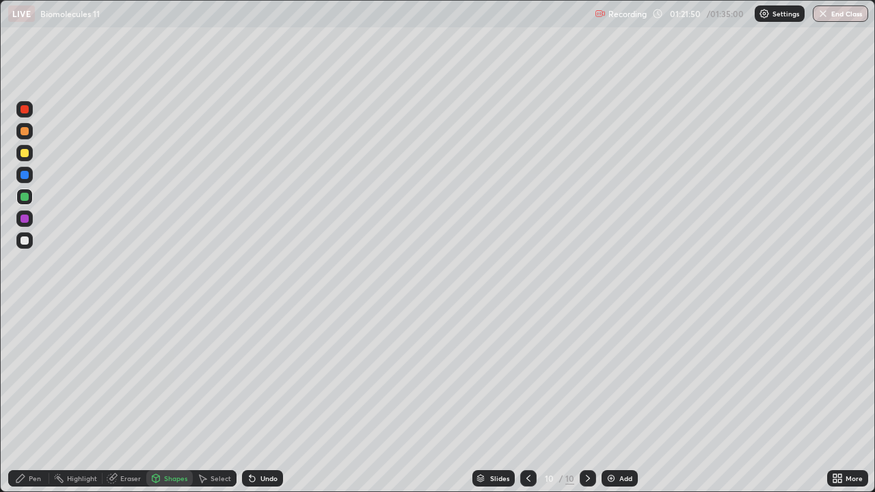
click at [134, 399] on div "Eraser" at bounding box center [130, 478] width 21 height 7
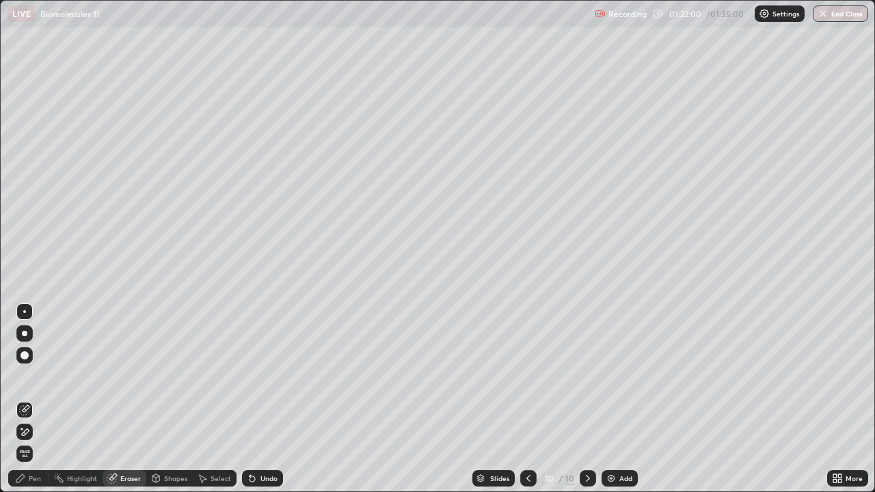
click at [42, 399] on div "Pen" at bounding box center [28, 479] width 41 height 16
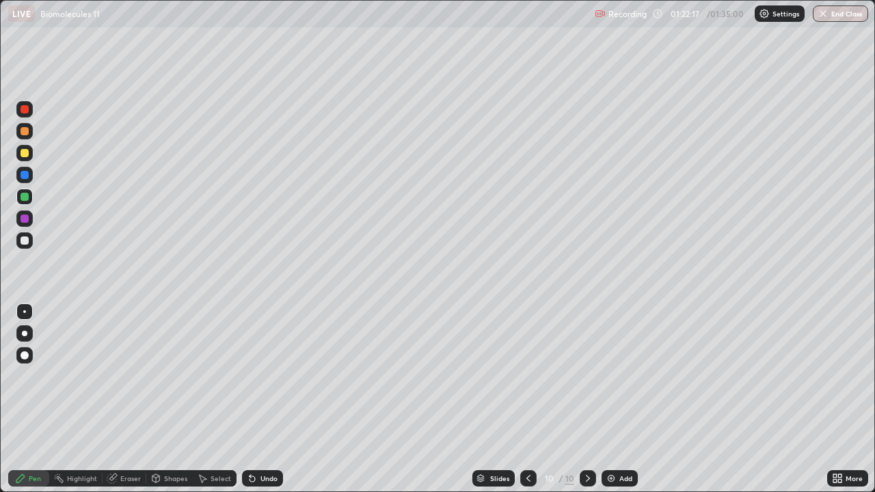
click at [27, 174] on div at bounding box center [25, 175] width 8 height 8
click at [172, 399] on div "Shapes" at bounding box center [175, 478] width 23 height 7
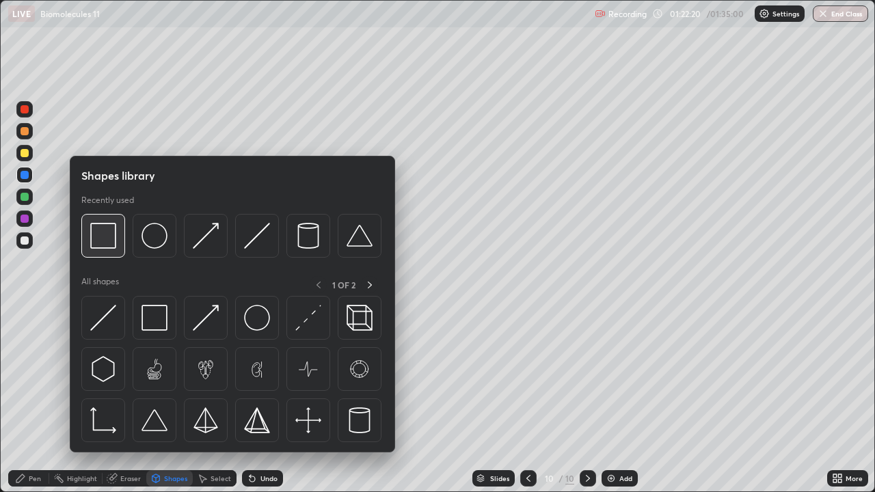
click at [114, 250] on div at bounding box center [103, 236] width 44 height 44
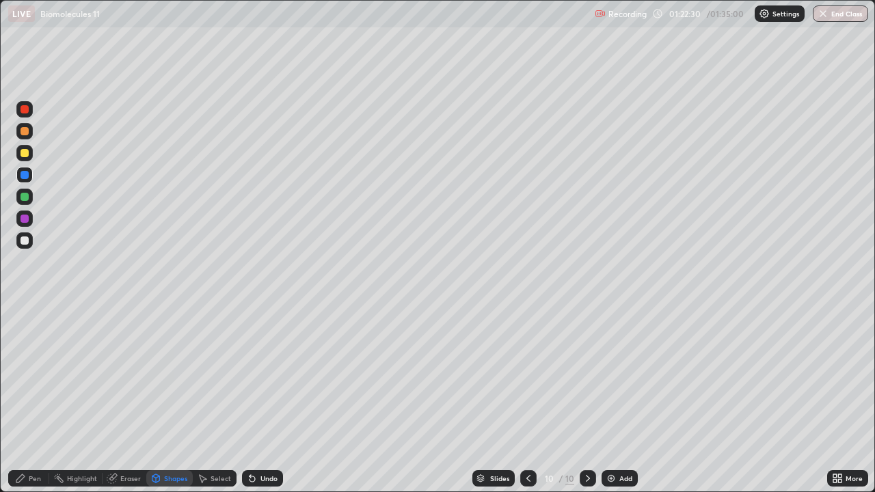
click at [133, 399] on div "Eraser" at bounding box center [130, 478] width 21 height 7
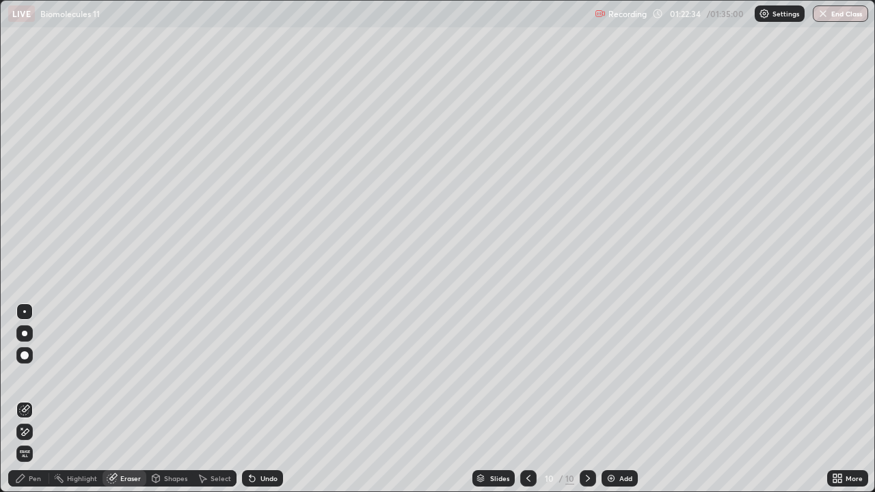
click at [270, 399] on div "Undo" at bounding box center [269, 478] width 17 height 7
click at [34, 399] on div "Pen" at bounding box center [35, 478] width 12 height 7
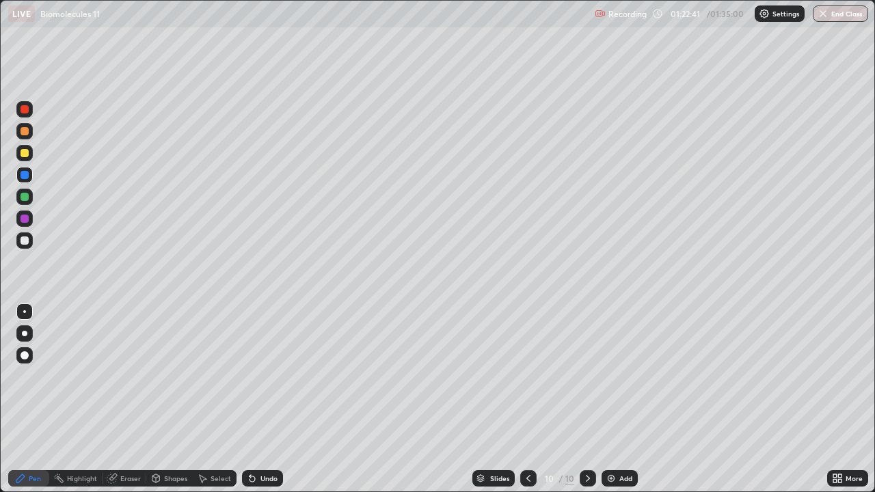
click at [25, 239] on div at bounding box center [25, 241] width 8 height 8
click at [265, 399] on div "Undo" at bounding box center [269, 478] width 17 height 7
click at [181, 399] on div "Shapes" at bounding box center [175, 478] width 23 height 7
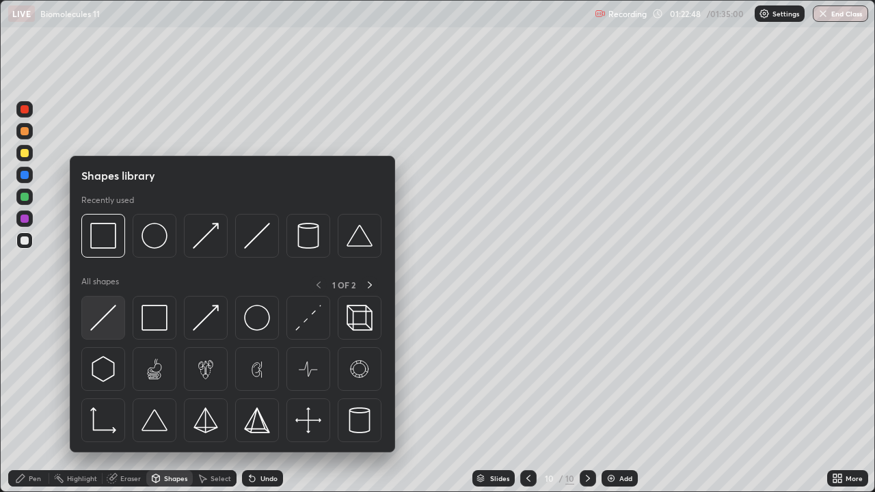
click at [113, 317] on img at bounding box center [103, 318] width 26 height 26
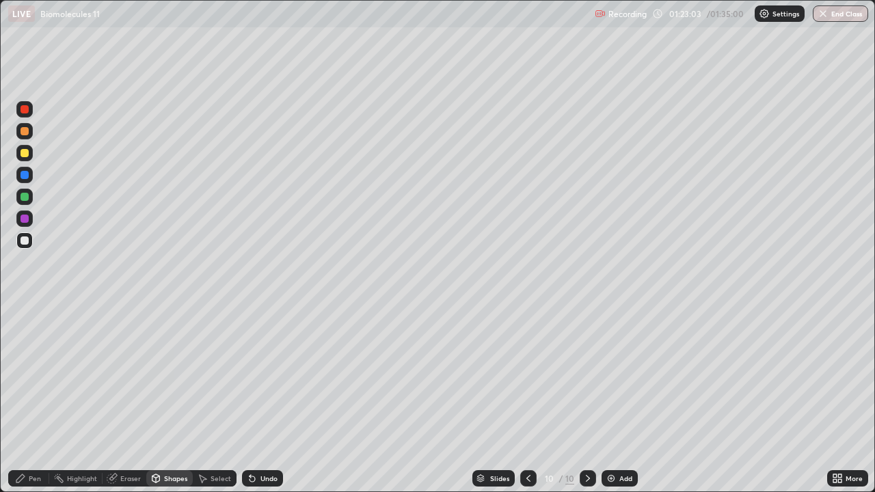
click at [42, 399] on div "Pen" at bounding box center [28, 479] width 41 height 16
click at [25, 180] on div at bounding box center [24, 175] width 16 height 16
click at [25, 244] on div at bounding box center [25, 241] width 8 height 8
click at [28, 113] on div at bounding box center [24, 109] width 16 height 16
click at [181, 399] on div "Shapes" at bounding box center [175, 478] width 23 height 7
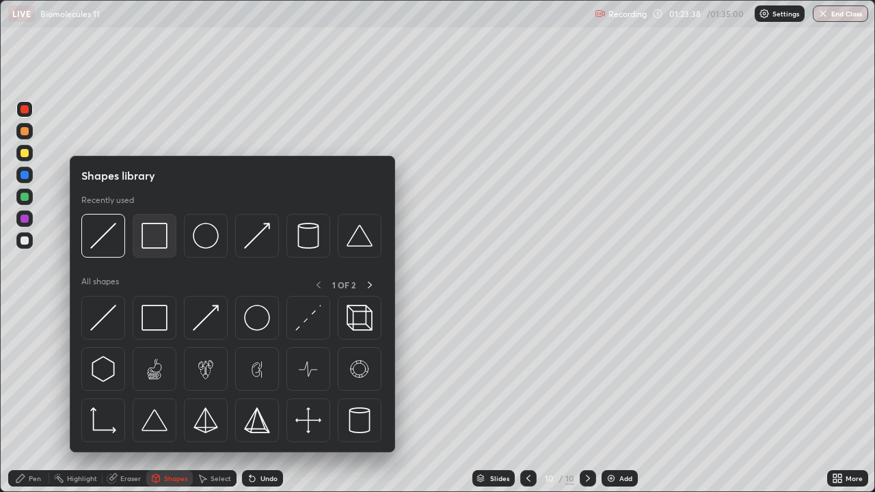
click at [159, 243] on img at bounding box center [155, 236] width 26 height 26
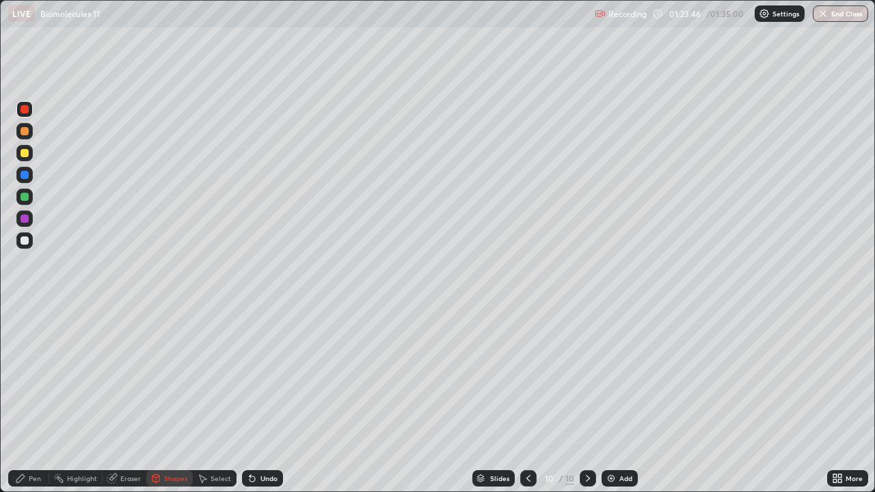
click at [139, 399] on div "Eraser" at bounding box center [130, 478] width 21 height 7
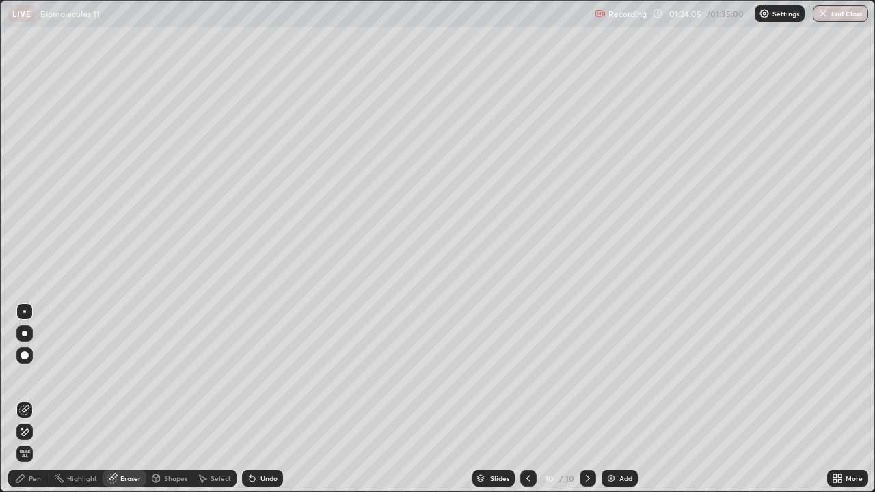
click at [36, 399] on div "Pen" at bounding box center [35, 478] width 12 height 7
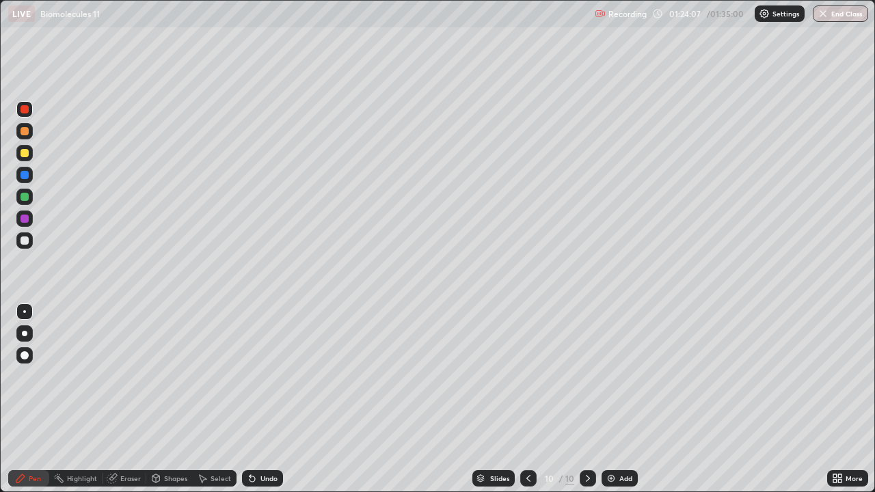
click at [25, 154] on div at bounding box center [25, 153] width 8 height 8
click at [28, 113] on div at bounding box center [24, 109] width 16 height 16
click at [30, 243] on div at bounding box center [24, 241] width 16 height 16
click at [269, 399] on div "Undo" at bounding box center [269, 478] width 17 height 7
click at [271, 399] on div "Undo" at bounding box center [269, 478] width 17 height 7
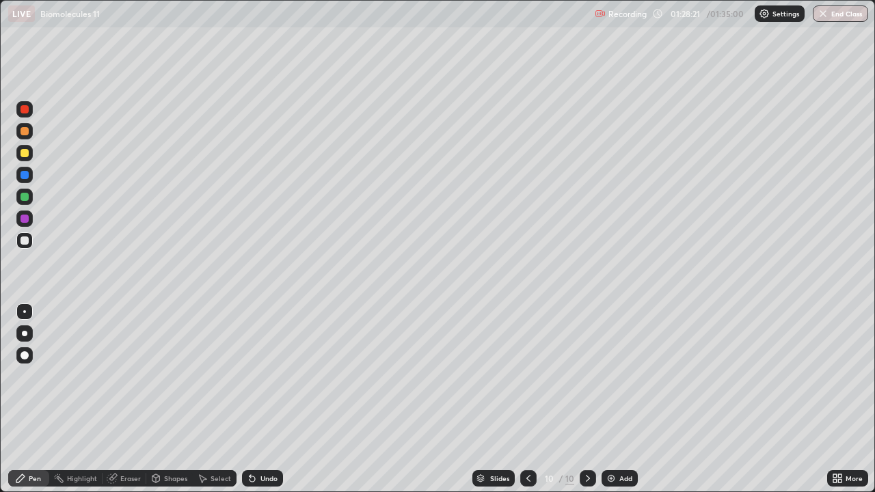
click at [267, 399] on div "Undo" at bounding box center [269, 478] width 17 height 7
click at [268, 399] on div "Undo" at bounding box center [269, 478] width 17 height 7
click at [271, 399] on div "Undo" at bounding box center [269, 478] width 17 height 7
click at [274, 399] on div "Undo" at bounding box center [269, 478] width 17 height 7
click at [274, 399] on div "Undo" at bounding box center [262, 479] width 41 height 16
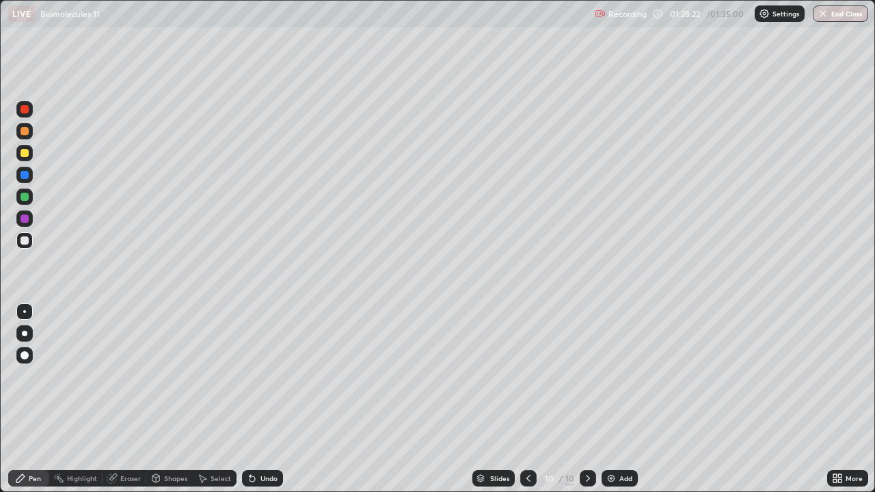
click at [275, 399] on div "Undo" at bounding box center [269, 478] width 17 height 7
click at [274, 399] on div "Undo" at bounding box center [269, 478] width 17 height 7
click at [275, 399] on div "Undo" at bounding box center [269, 478] width 17 height 7
click at [274, 399] on div "Undo" at bounding box center [269, 478] width 17 height 7
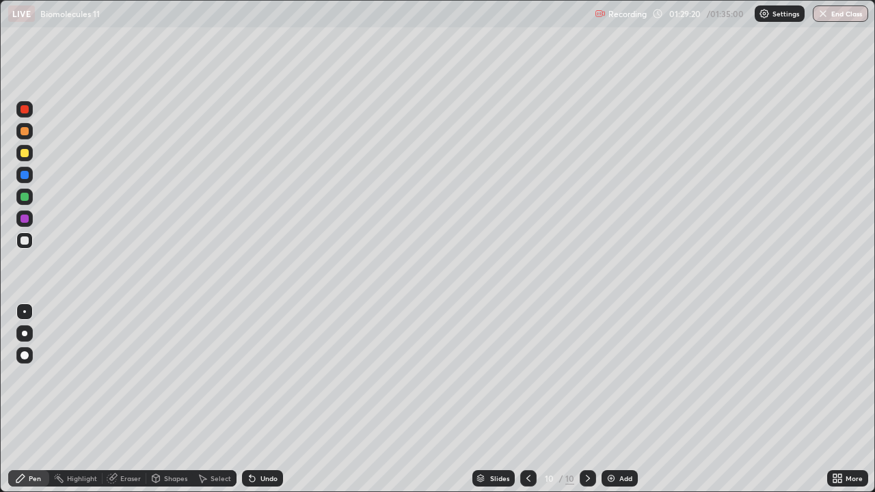
click at [257, 399] on div "Undo" at bounding box center [262, 479] width 41 height 16
click at [260, 399] on div "Undo" at bounding box center [260, 478] width 47 height 27
click at [261, 399] on div "Undo" at bounding box center [262, 479] width 41 height 16
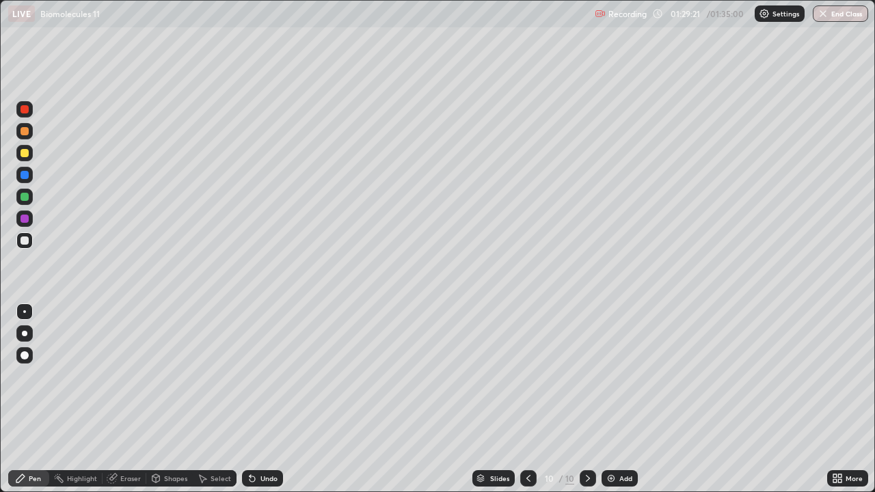
click at [261, 399] on div "Undo" at bounding box center [262, 479] width 41 height 16
click at [262, 399] on div "Undo" at bounding box center [269, 478] width 17 height 7
click at [263, 399] on div "Undo" at bounding box center [269, 478] width 17 height 7
click at [262, 399] on div "Undo" at bounding box center [269, 478] width 17 height 7
click at [263, 399] on div "Undo" at bounding box center [269, 478] width 17 height 7
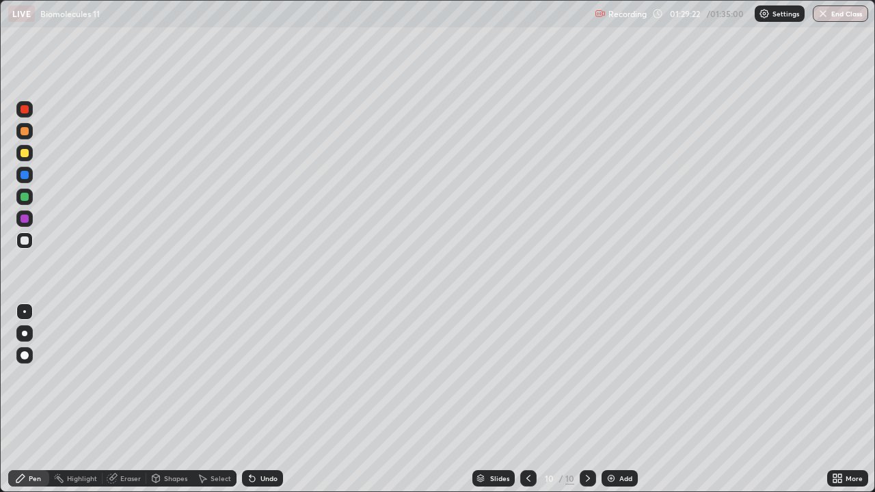
click at [267, 399] on div "Undo" at bounding box center [269, 478] width 17 height 7
click at [269, 399] on div "Undo" at bounding box center [269, 478] width 17 height 7
click at [269, 399] on div "Undo" at bounding box center [262, 479] width 41 height 16
click at [271, 399] on div "Undo" at bounding box center [269, 478] width 17 height 7
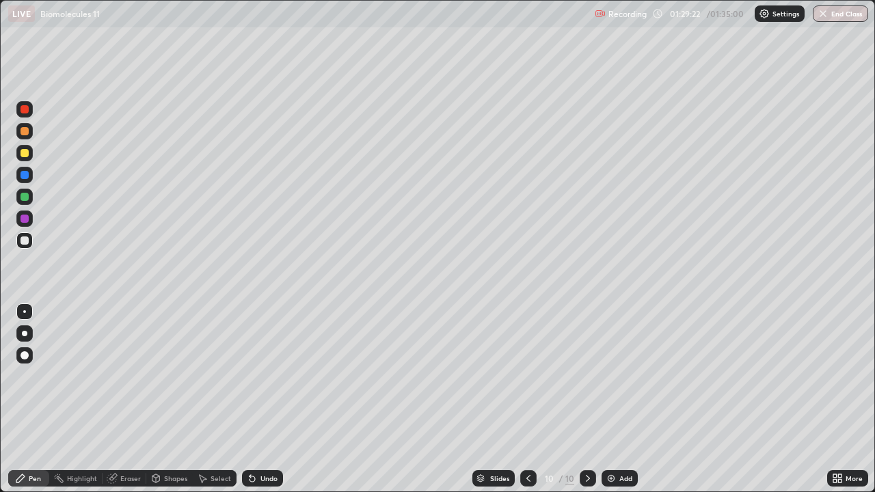
click at [271, 399] on div "Undo" at bounding box center [269, 478] width 17 height 7
click at [269, 399] on div "Undo" at bounding box center [269, 478] width 17 height 7
click at [268, 399] on div "Undo" at bounding box center [269, 478] width 17 height 7
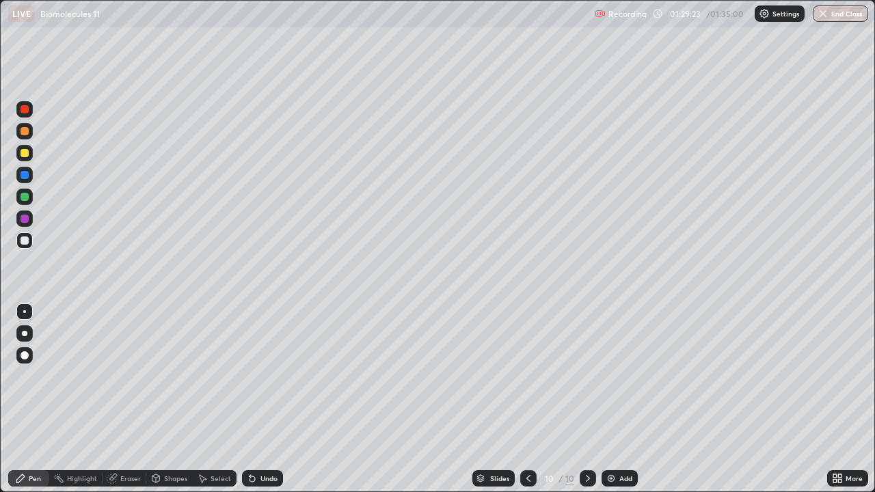
click at [268, 399] on div "Undo" at bounding box center [269, 478] width 17 height 7
click at [267, 399] on div "Undo" at bounding box center [269, 478] width 17 height 7
click at [265, 399] on div "Undo" at bounding box center [269, 478] width 17 height 7
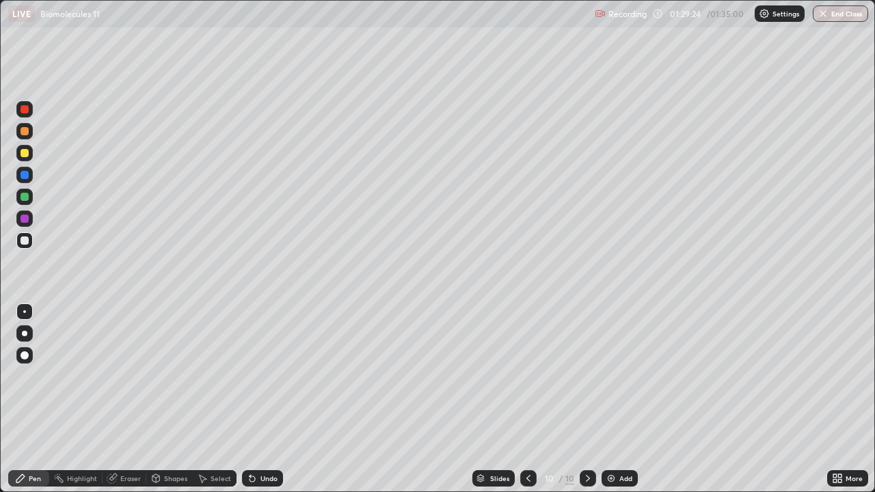
click at [265, 399] on div "Undo" at bounding box center [269, 478] width 17 height 7
click at [267, 399] on div "Undo" at bounding box center [269, 478] width 17 height 7
click at [264, 399] on div "Undo" at bounding box center [269, 478] width 17 height 7
click at [266, 399] on div "Undo" at bounding box center [269, 478] width 17 height 7
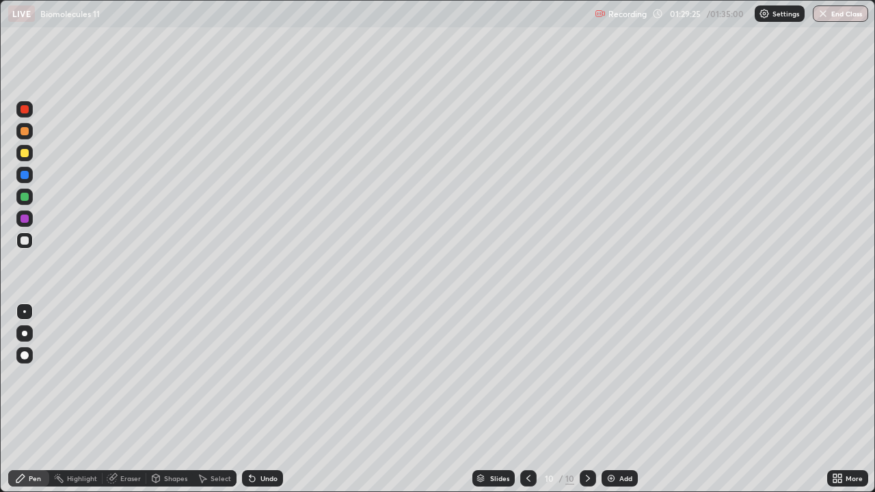
click at [267, 399] on div "Undo" at bounding box center [269, 478] width 17 height 7
click at [264, 399] on div "Undo" at bounding box center [269, 478] width 17 height 7
click at [263, 399] on div "Undo" at bounding box center [269, 478] width 17 height 7
click at [262, 399] on div "Undo" at bounding box center [269, 478] width 17 height 7
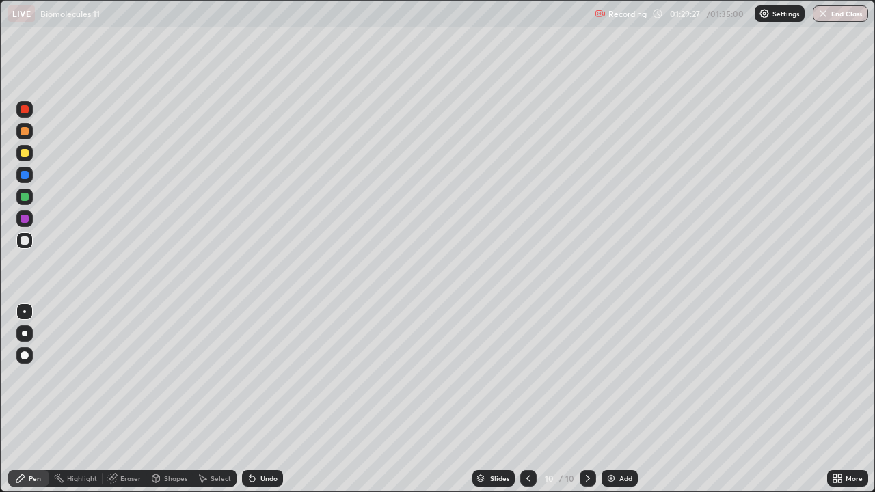
click at [261, 399] on div "Undo" at bounding box center [269, 478] width 17 height 7
click at [263, 399] on div "Undo" at bounding box center [269, 478] width 17 height 7
click at [591, 399] on icon at bounding box center [588, 478] width 11 height 11
click at [608, 399] on img at bounding box center [611, 478] width 11 height 11
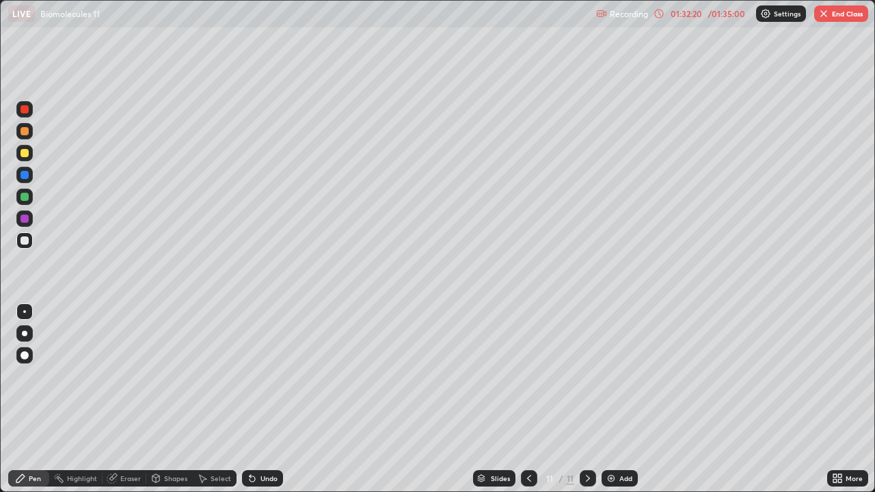
click at [253, 399] on div "Undo" at bounding box center [262, 479] width 41 height 16
click at [528, 399] on icon at bounding box center [529, 478] width 11 height 11
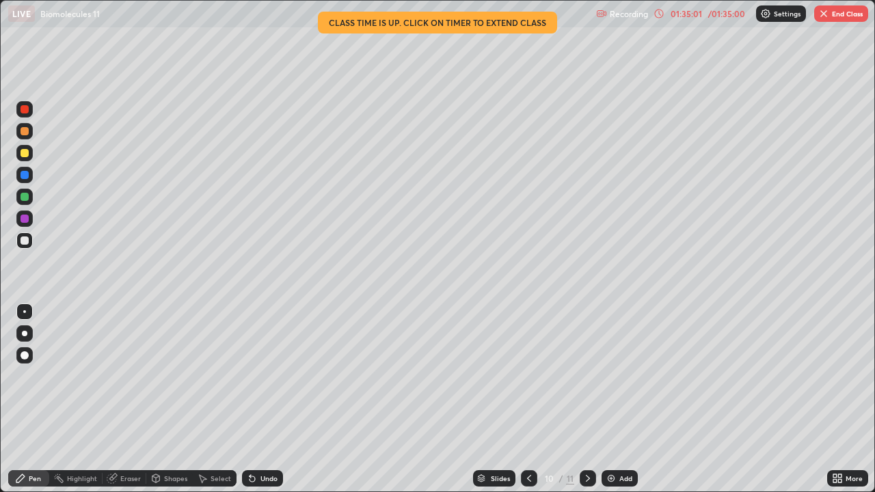
click at [587, 399] on icon at bounding box center [588, 478] width 11 height 11
click at [834, 17] on button "End Class" at bounding box center [841, 13] width 54 height 16
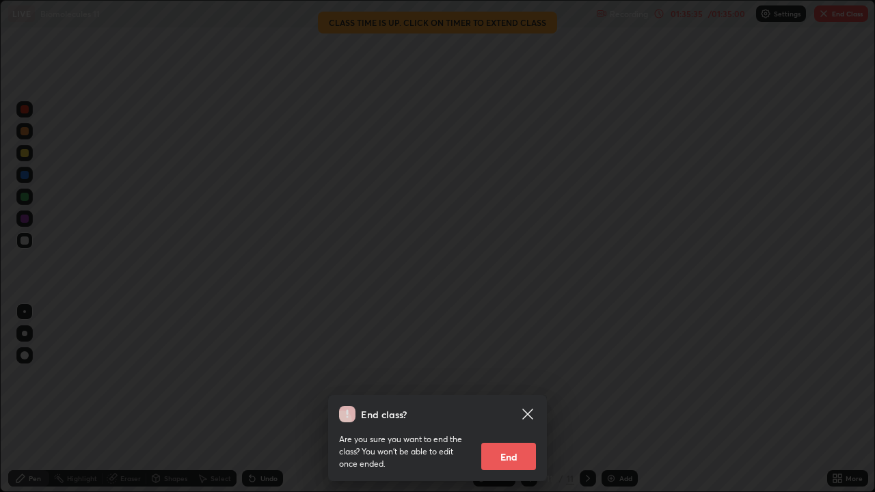
click at [513, 399] on button "End" at bounding box center [508, 456] width 55 height 27
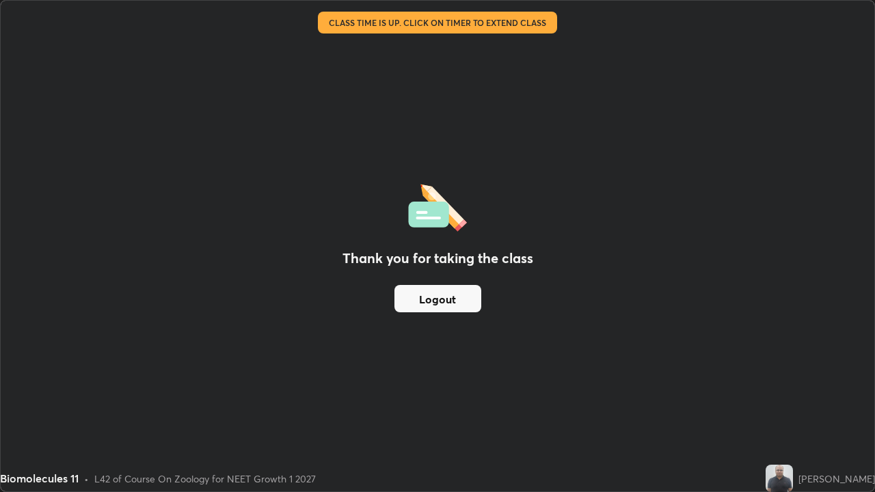
click at [446, 285] on button "Logout" at bounding box center [438, 298] width 87 height 27
click at [445, 298] on button "Logout" at bounding box center [438, 298] width 87 height 27
